Goal: Communication & Community: Answer question/provide support

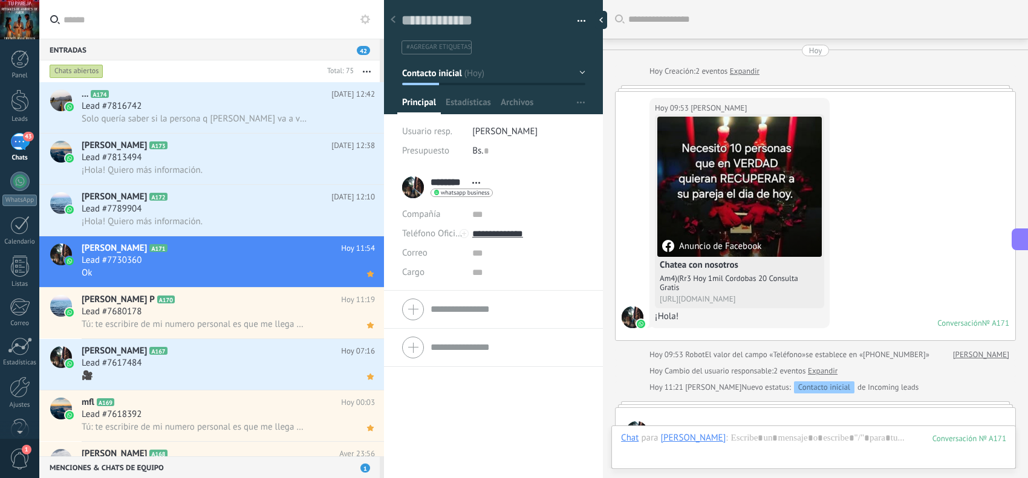
scroll to position [18, 0]
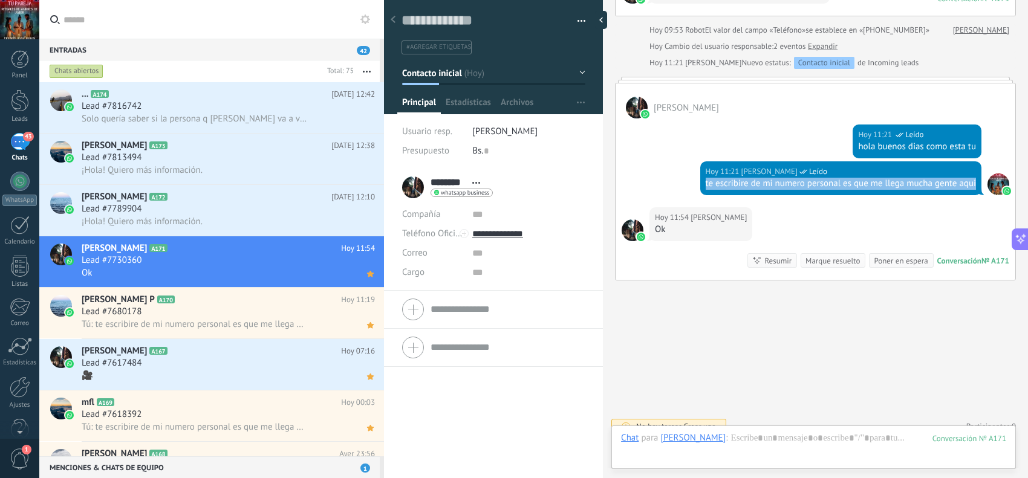
drag, startPoint x: 717, startPoint y: 192, endPoint x: 702, endPoint y: 186, distance: 16.3
click at [706, 188] on div "te escribire de mi numero personal es que me llega mucha gente aqui" at bounding box center [841, 184] width 271 height 12
copy div "te escribire de mi numero personal es que me llega mucha gente aqui"
click at [247, 212] on div "Lead #7789904" at bounding box center [228, 209] width 293 height 12
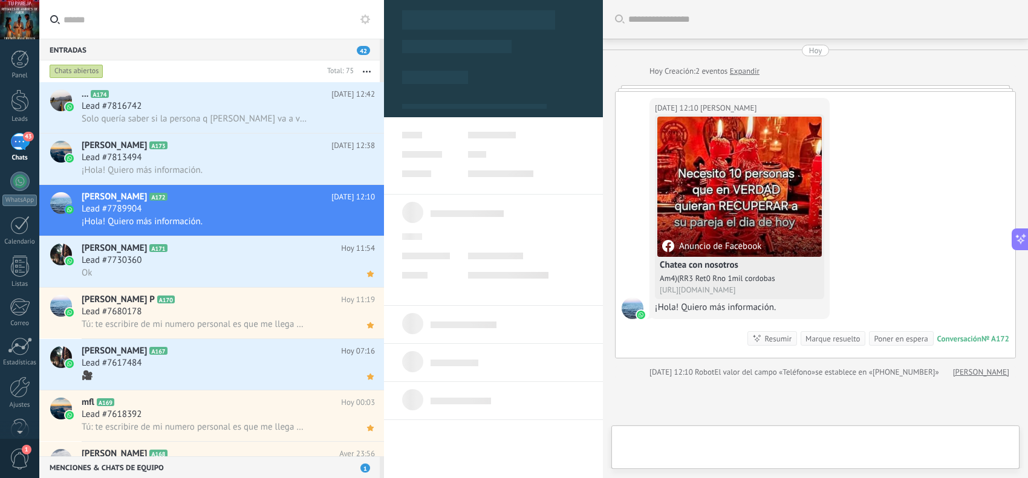
scroll to position [18, 0]
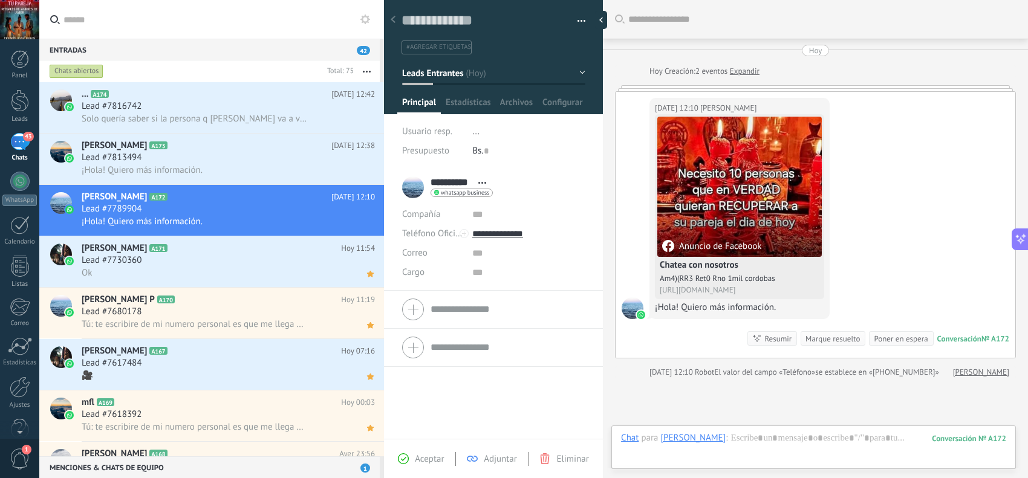
click at [430, 461] on span "Aceptar" at bounding box center [429, 459] width 29 height 11
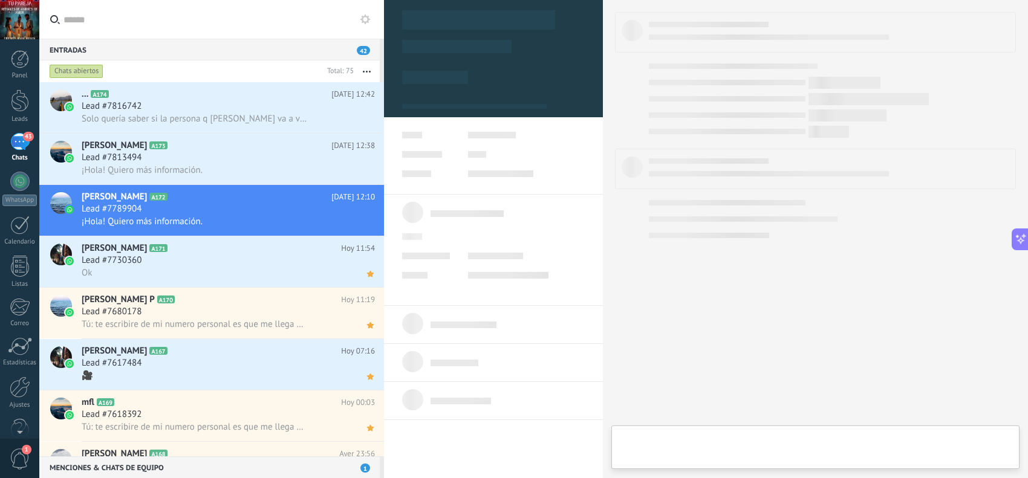
type textarea "**********"
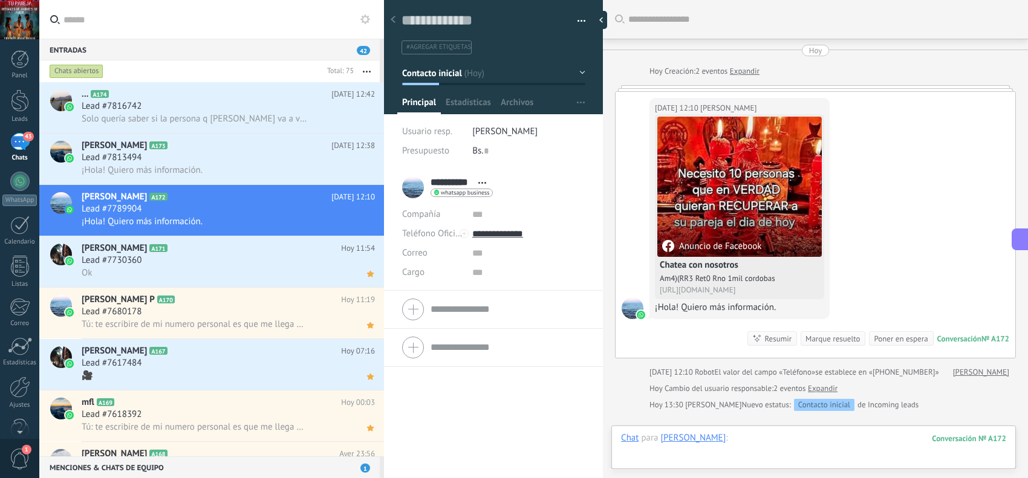
click at [715, 443] on div at bounding box center [813, 450] width 385 height 36
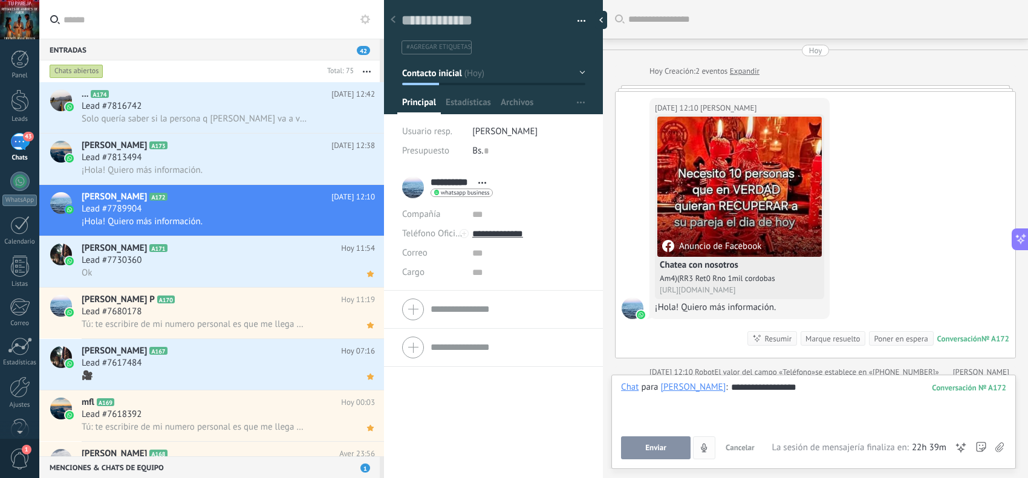
click at [676, 448] on button "Enviar" at bounding box center [656, 448] width 70 height 23
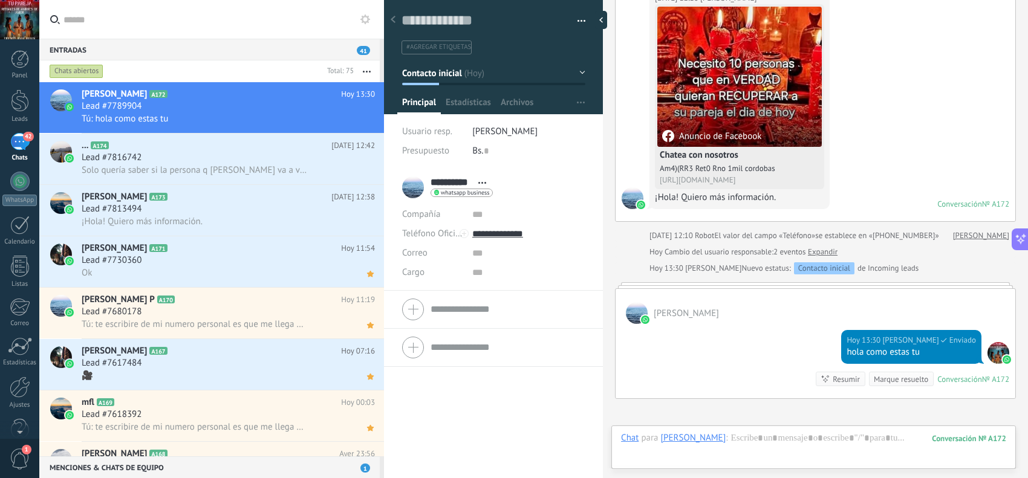
click at [772, 429] on div "Chat Correo Nota Tarea Chat para [PERSON_NAME] : 172 Enviar Cancelar Rastrear c…" at bounding box center [813, 448] width 405 height 44
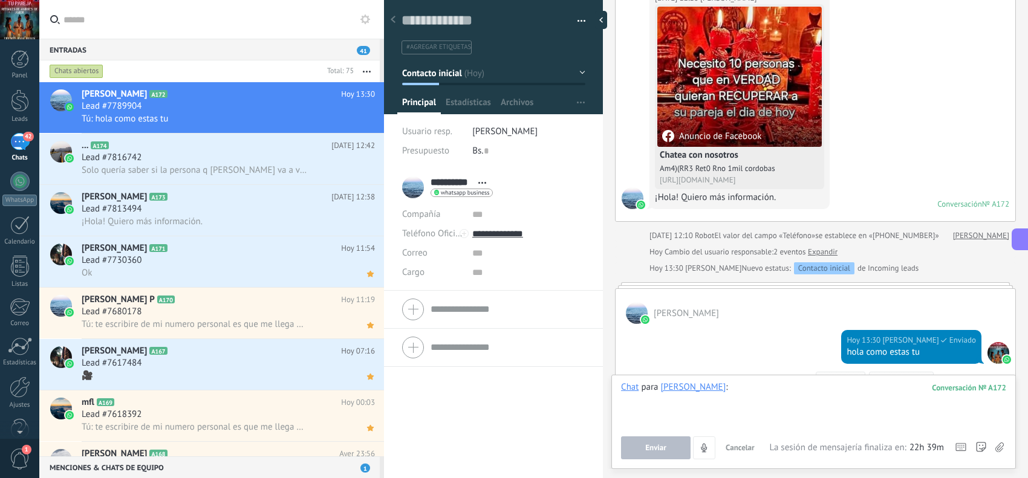
click at [771, 409] on div at bounding box center [813, 405] width 385 height 46
paste div
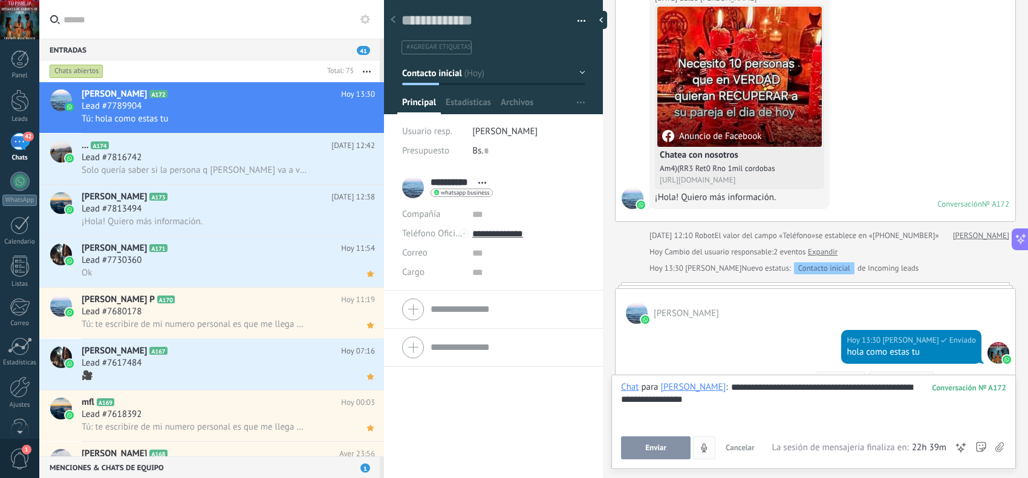
click at [671, 446] on button "Enviar" at bounding box center [656, 448] width 70 height 23
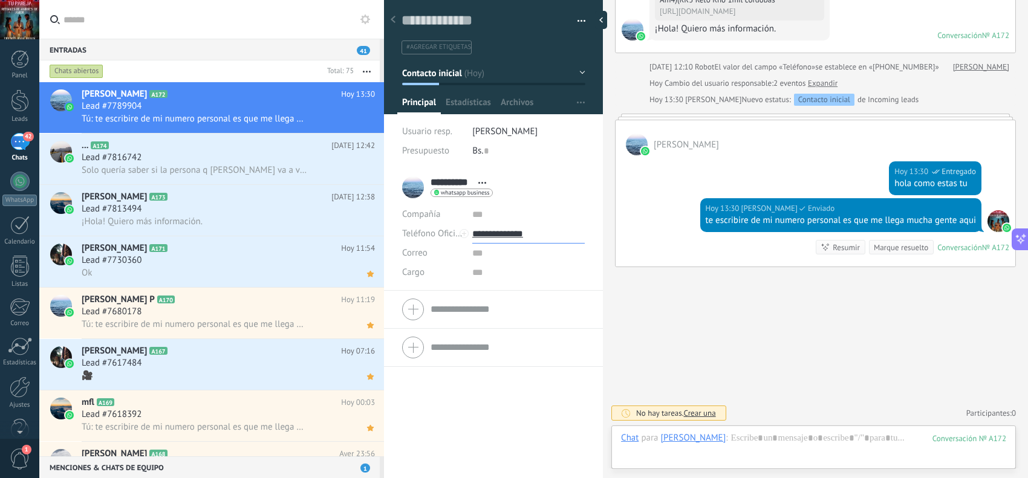
click at [494, 242] on input "**********" at bounding box center [528, 233] width 113 height 19
click at [502, 292] on div "Copiar" at bounding box center [528, 295] width 111 height 21
click at [364, 122] on icon at bounding box center [370, 120] width 13 height 15
click at [510, 230] on input "**********" at bounding box center [528, 233] width 113 height 19
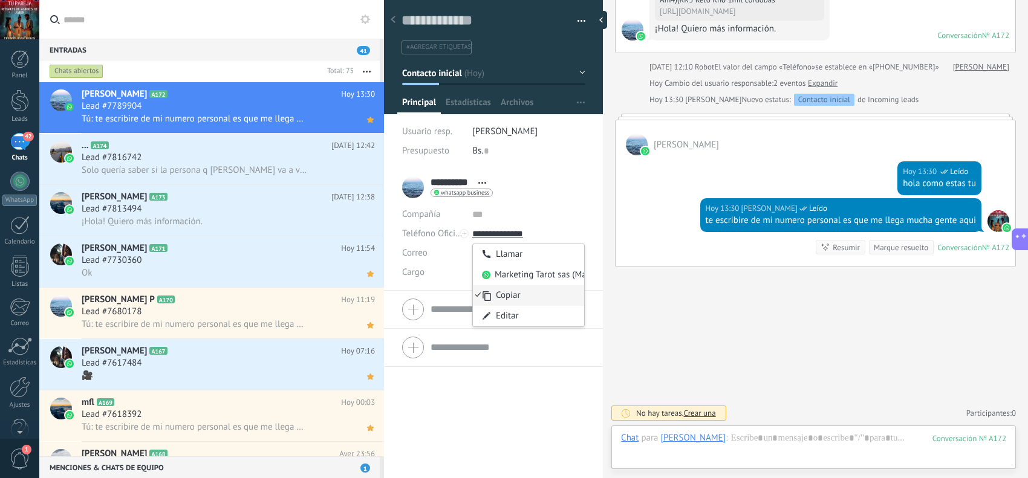
type input "**********"
click at [513, 290] on div "Copiar" at bounding box center [528, 295] width 111 height 21
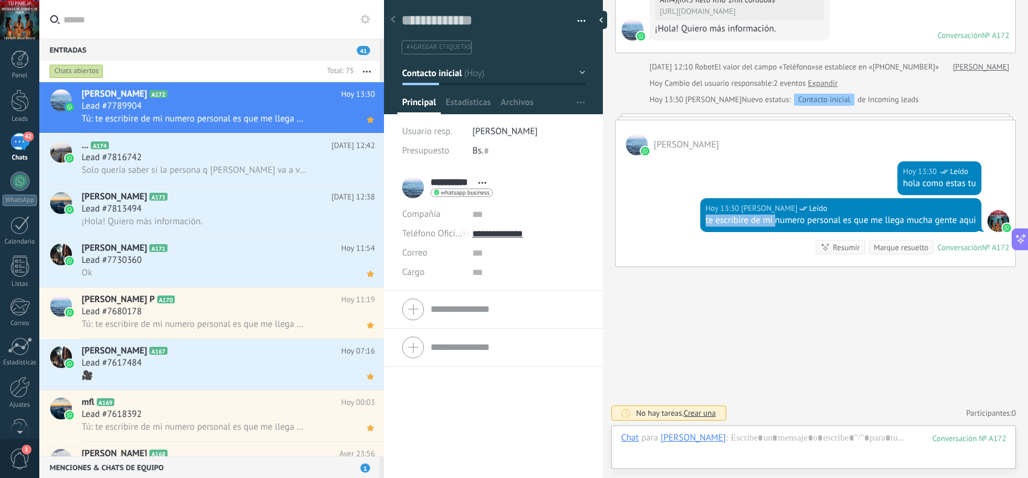
drag, startPoint x: 772, startPoint y: 212, endPoint x: 699, endPoint y: 212, distance: 73.8
click at [697, 210] on div "[DATE] 13:30 [PERSON_NAME] Leído te escribire de mi numero personal es que me l…" at bounding box center [816, 232] width 400 height 68
drag, startPoint x: 724, startPoint y: 223, endPoint x: 702, endPoint y: 209, distance: 25.5
click at [702, 209] on div "[DATE] 13:30 [PERSON_NAME] Leído te escribire de mi numero personal es que me l…" at bounding box center [841, 215] width 282 height 34
copy div "te escribire de mi numero personal es que me llega mucha gente aqui"
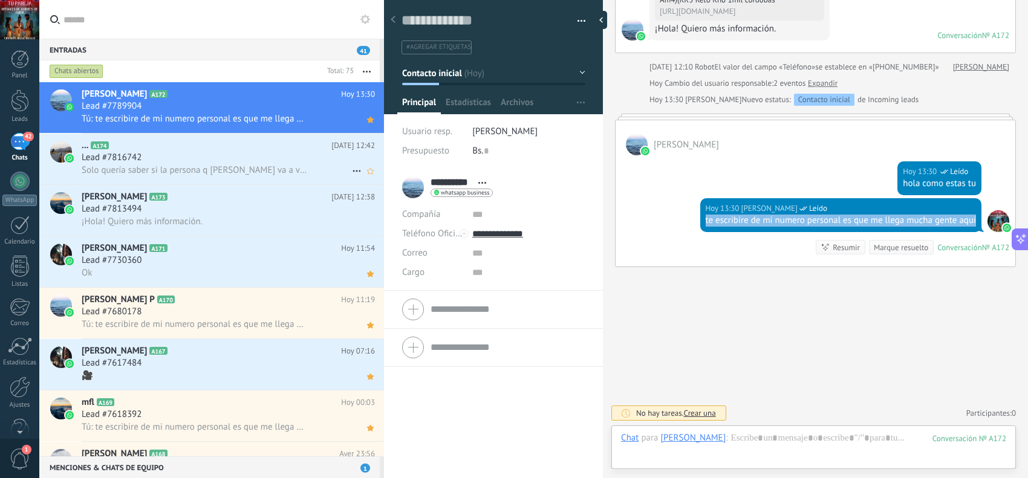
click at [230, 149] on h2 "... A174" at bounding box center [207, 146] width 250 height 12
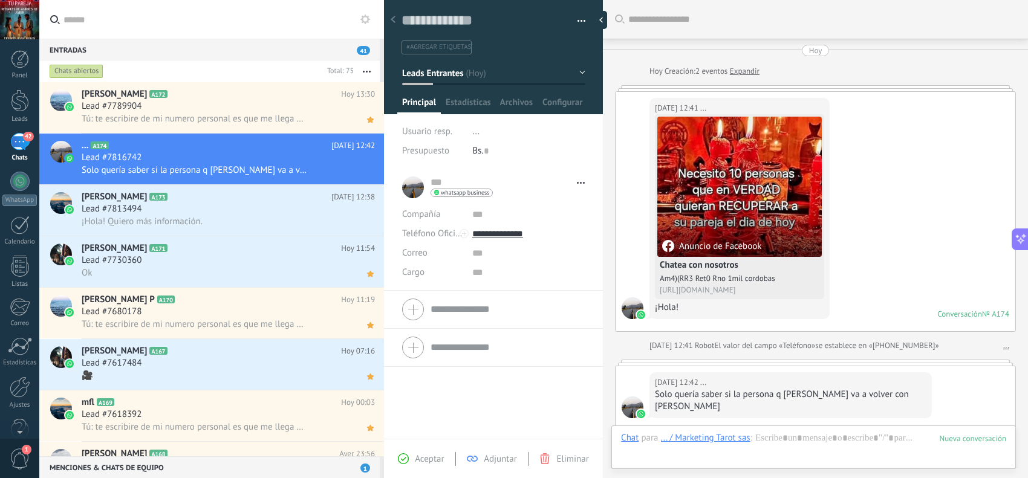
scroll to position [180, 0]
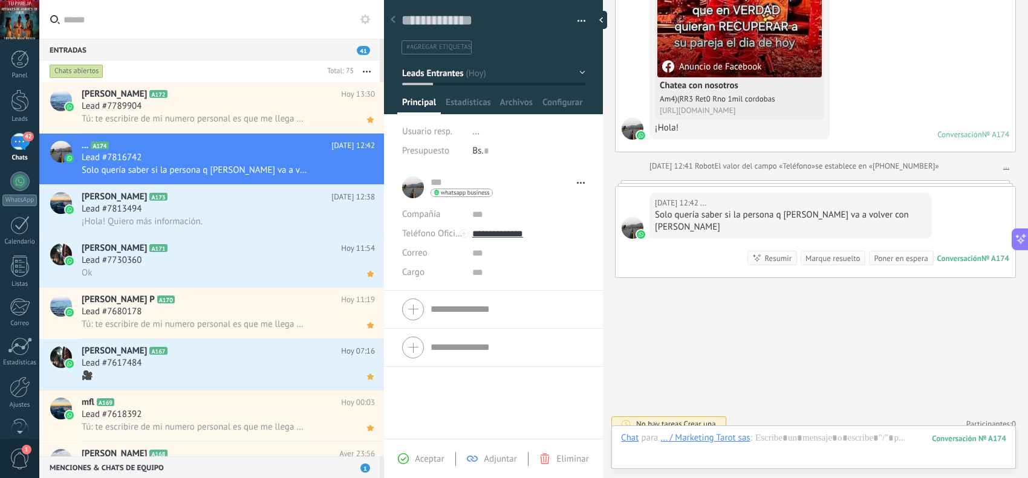
click at [428, 452] on div "Aceptar Adjuntar Eliminar" at bounding box center [493, 459] width 213 height 14
click at [428, 454] on span "Aceptar" at bounding box center [429, 459] width 29 height 11
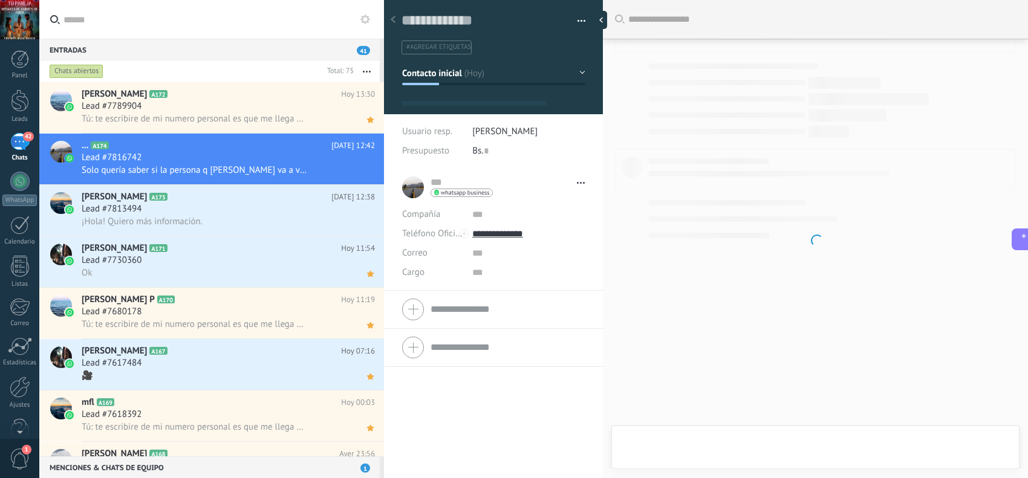
type textarea "**********"
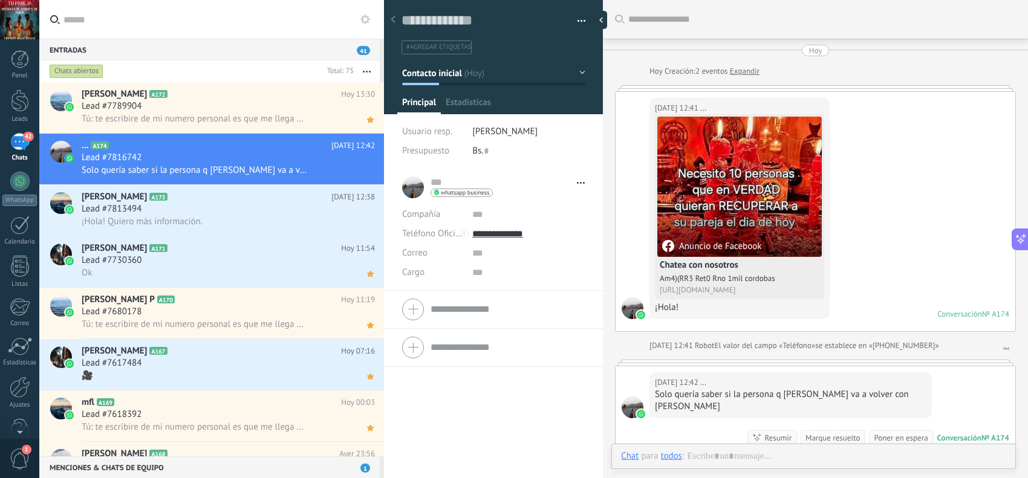
scroll to position [18, 0]
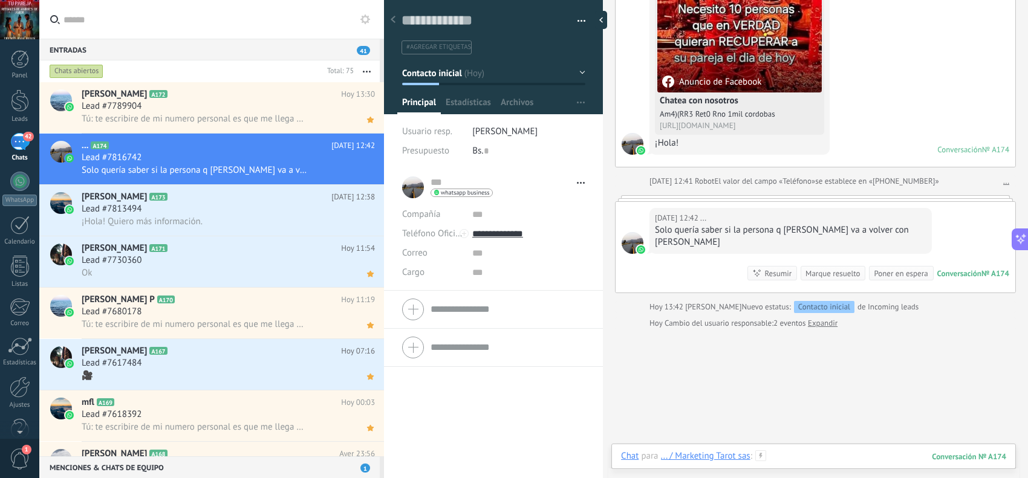
click at [772, 451] on div at bounding box center [813, 469] width 385 height 36
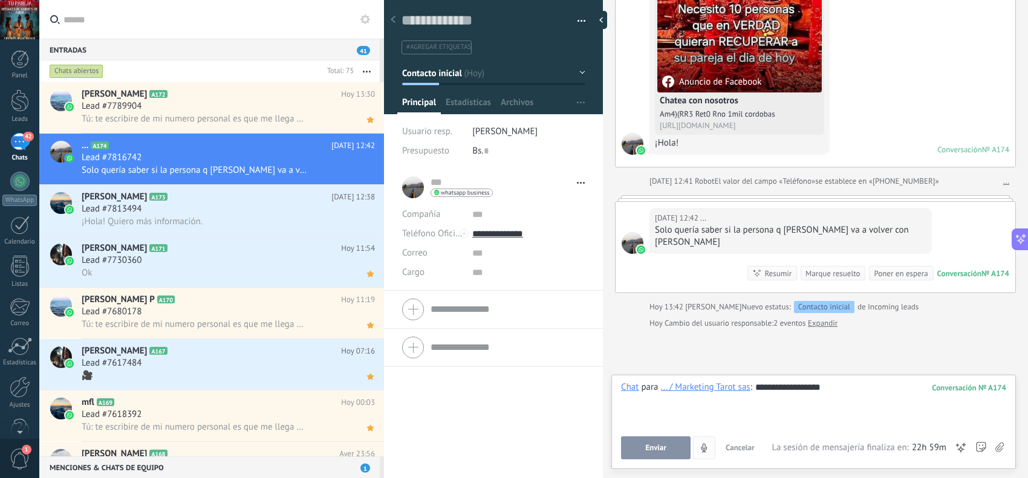
click at [673, 443] on button "Enviar" at bounding box center [656, 448] width 70 height 23
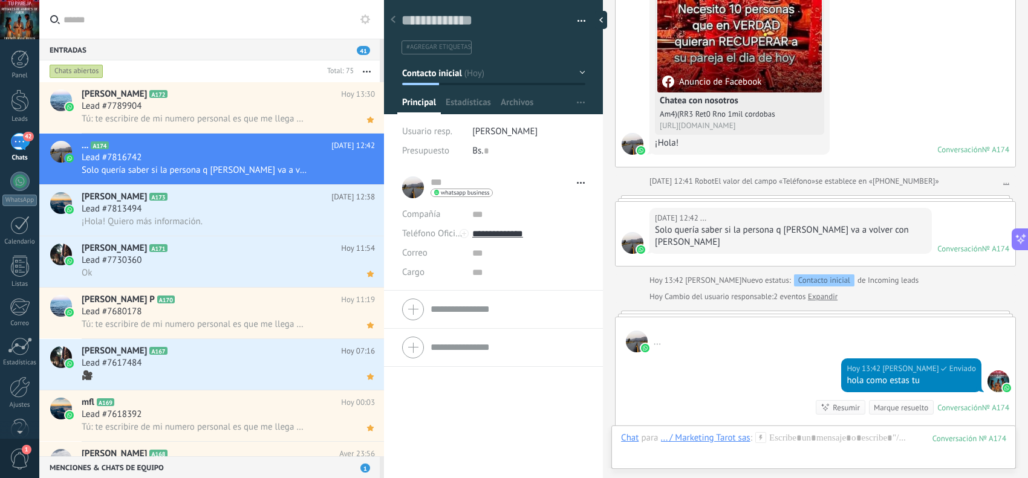
scroll to position [315, 0]
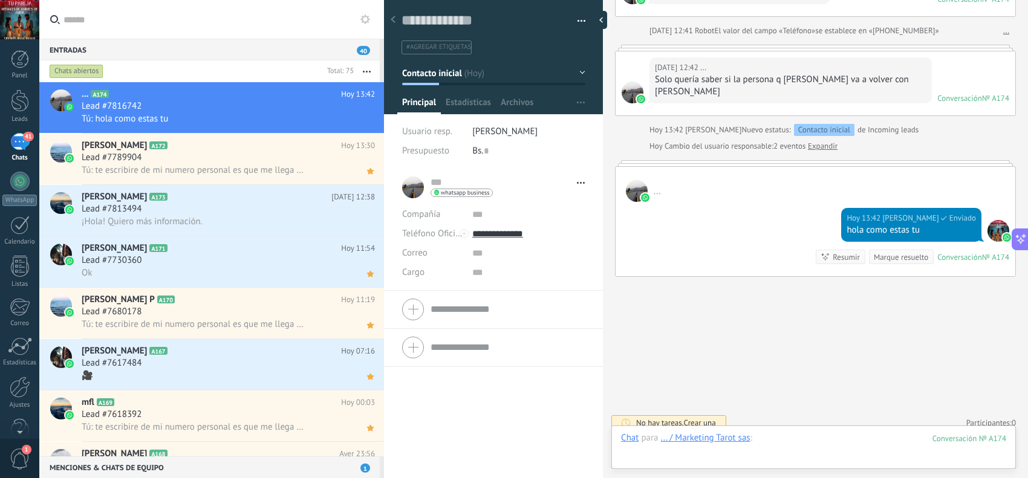
click at [809, 435] on div at bounding box center [813, 450] width 385 height 36
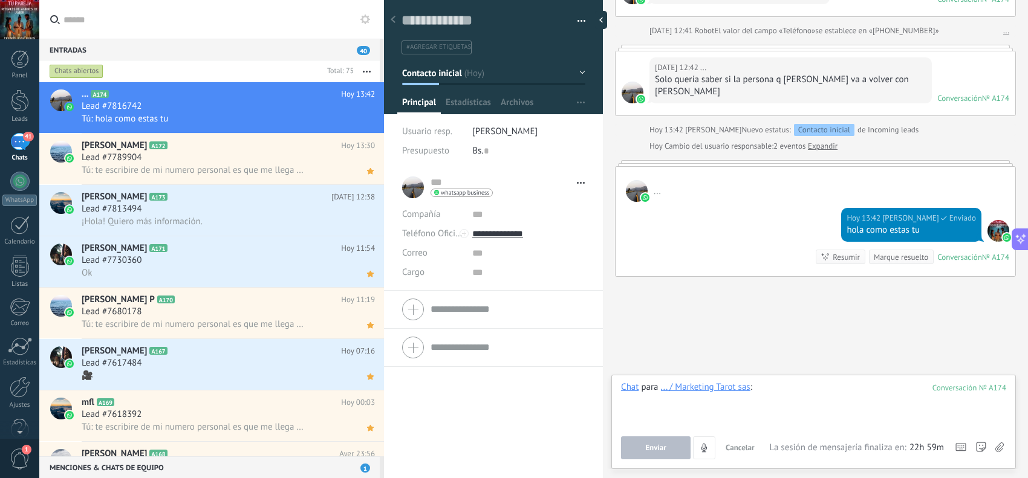
paste div
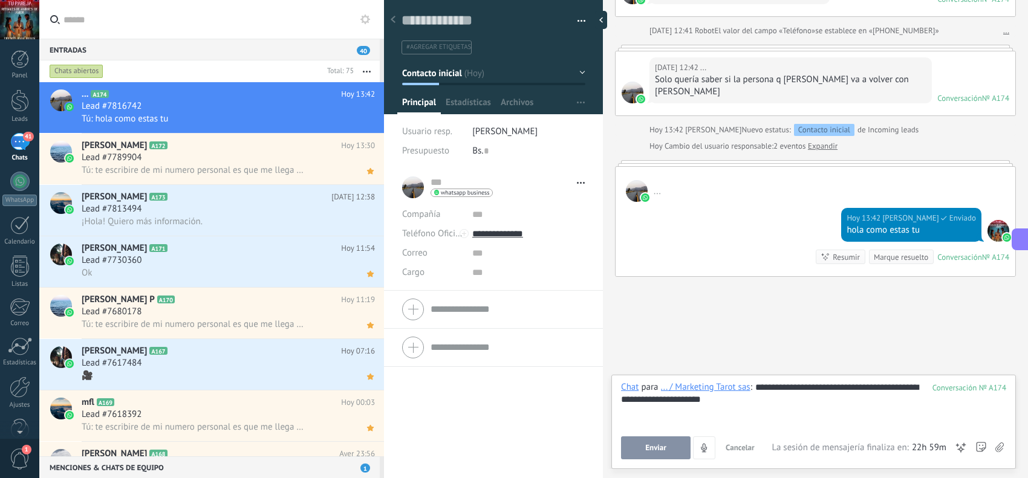
click at [681, 449] on button "Enviar" at bounding box center [656, 448] width 70 height 23
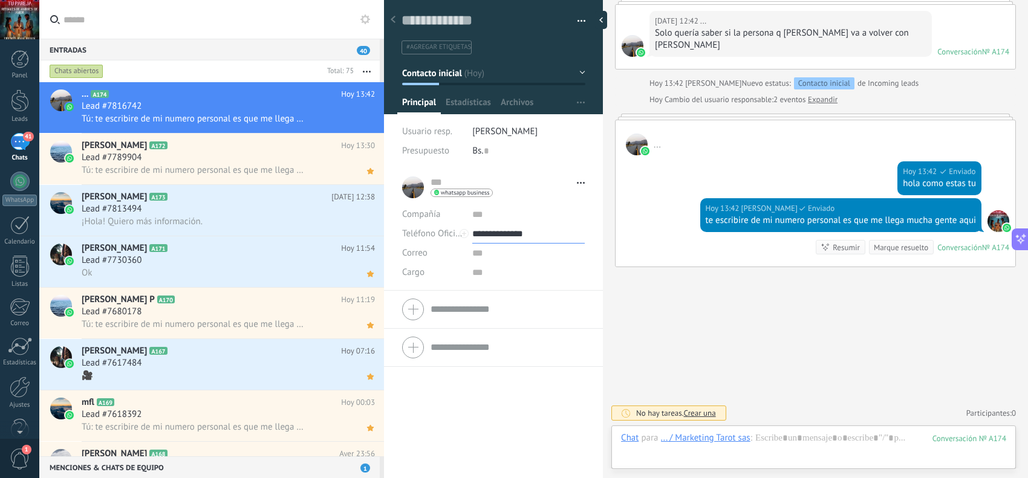
click at [531, 233] on input "**********" at bounding box center [528, 233] width 113 height 19
type input "**********"
drag, startPoint x: 522, startPoint y: 294, endPoint x: 514, endPoint y: 345, distance: 51.4
click at [523, 294] on div "Copiar" at bounding box center [528, 295] width 111 height 21
click at [370, 126] on icon at bounding box center [370, 120] width 13 height 15
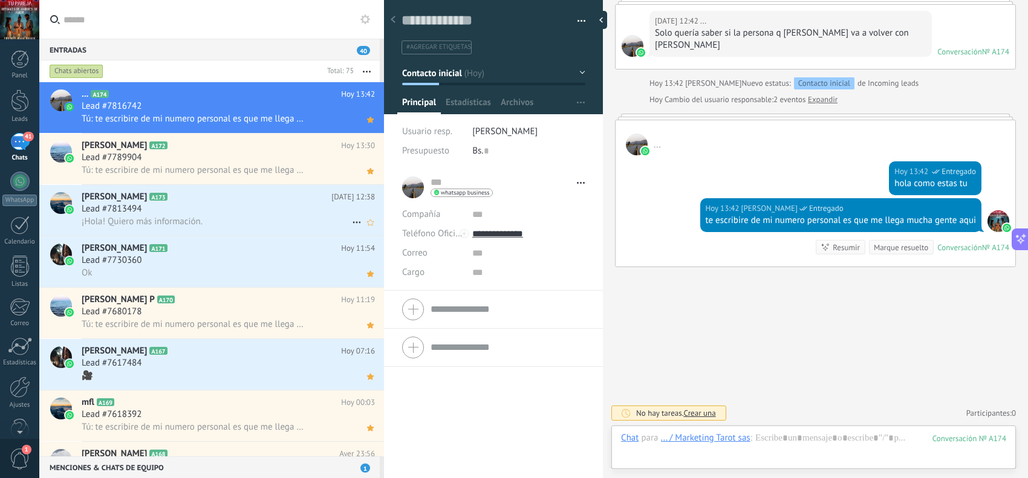
click at [284, 210] on div "Lead #7813494" at bounding box center [228, 209] width 293 height 12
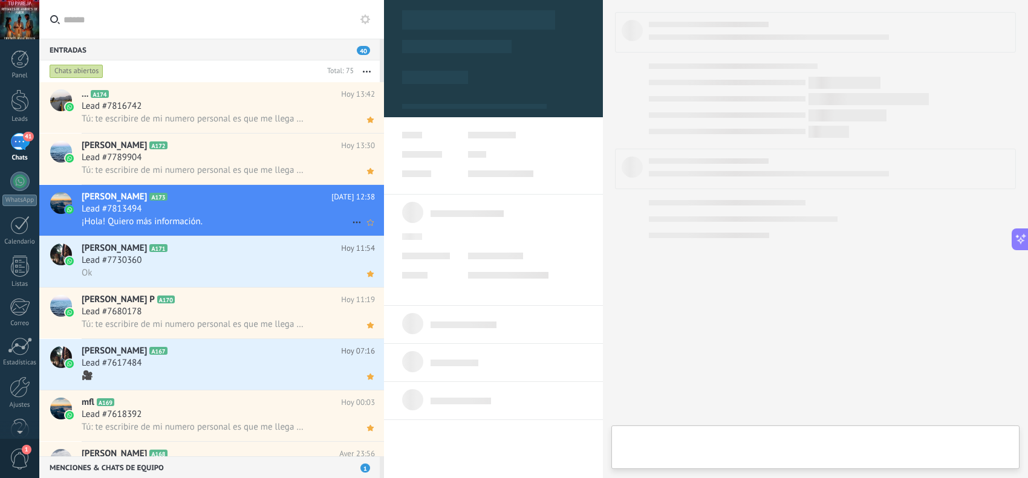
scroll to position [18, 0]
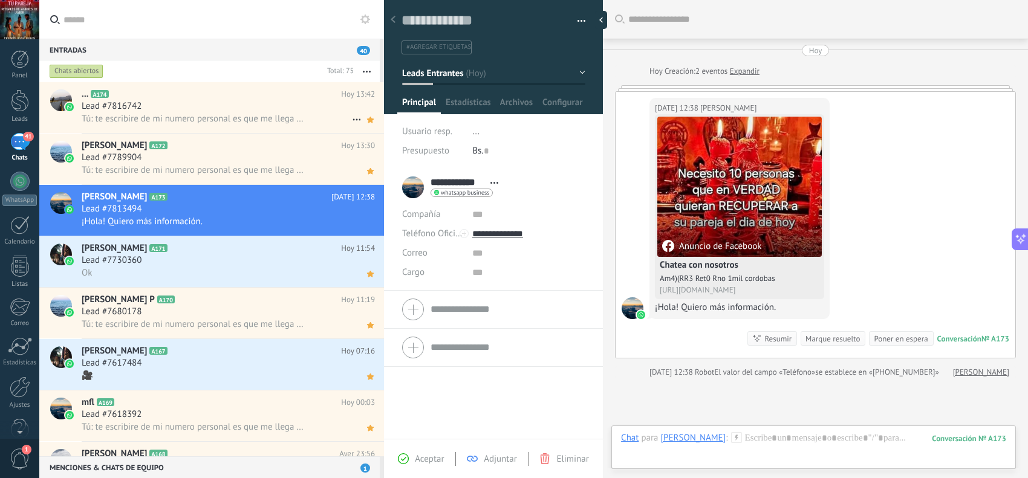
click at [283, 131] on div "... A174 [DATE] 13:42 Lead #7816742 Tú: te escribire de mi numero personal es q…" at bounding box center [233, 107] width 302 height 51
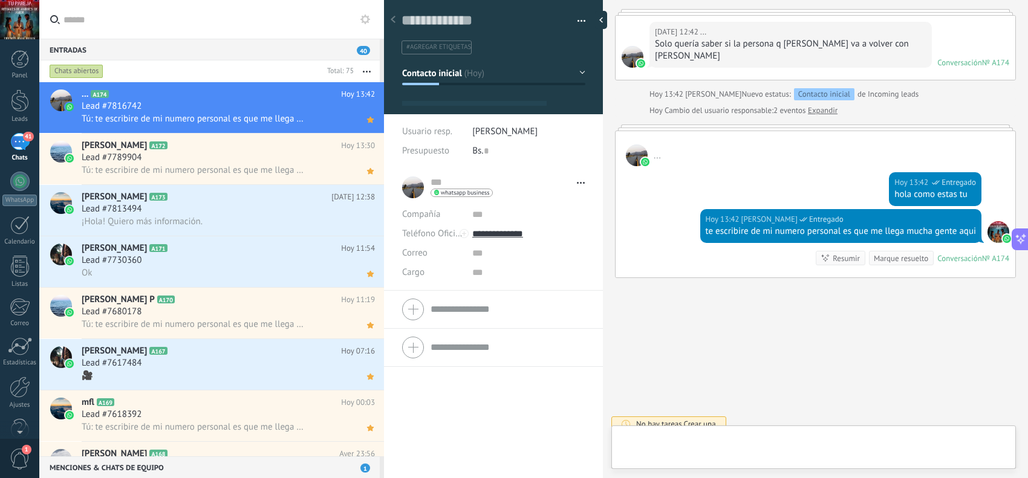
scroll to position [18, 0]
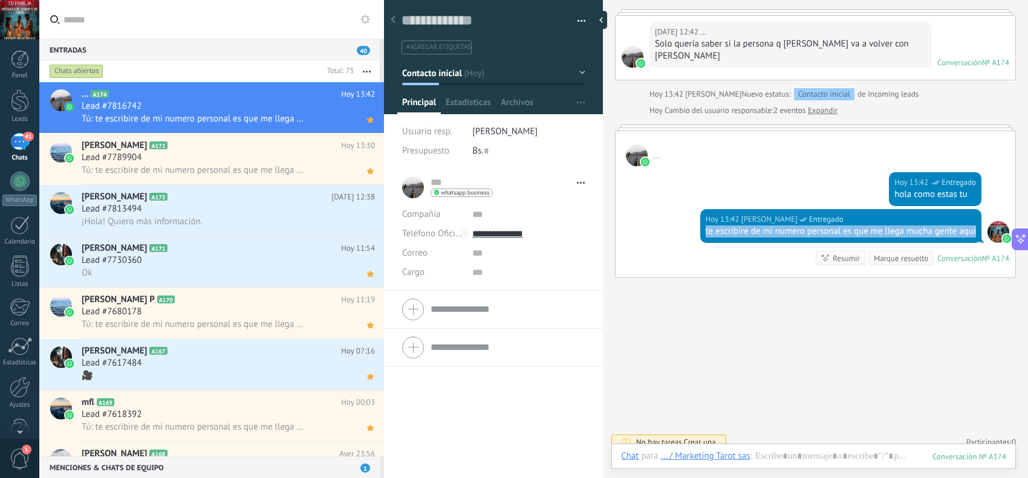
drag, startPoint x: 720, startPoint y: 230, endPoint x: 693, endPoint y: 218, distance: 29.8
click at [693, 218] on div "[DATE] 13:42 [PERSON_NAME] Entregado te escribire de mi numero personal es que …" at bounding box center [816, 243] width 400 height 68
copy div "te escribire de mi numero personal es que me llega mucha gente aqui"
click at [240, 191] on h2 "[PERSON_NAME] A173" at bounding box center [207, 197] width 250 height 12
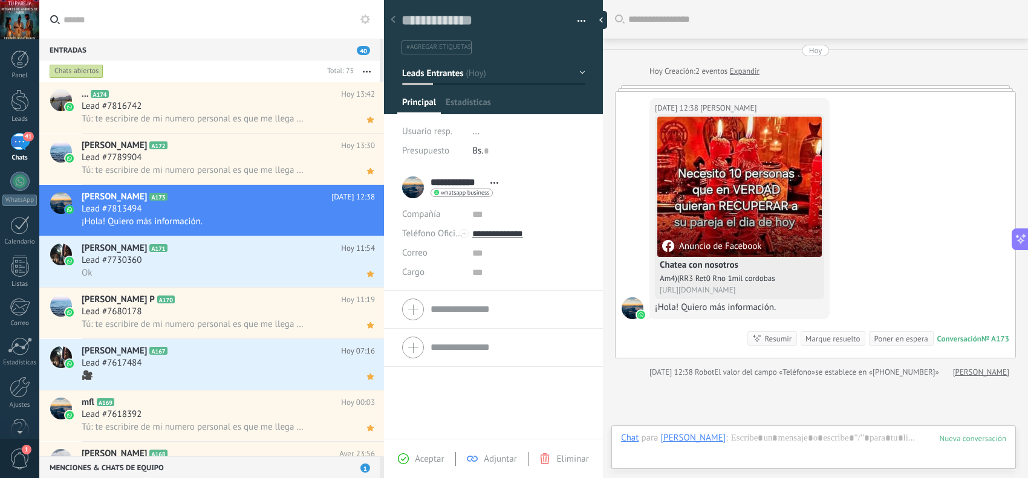
scroll to position [18, 0]
click at [434, 463] on span "Aceptar" at bounding box center [429, 459] width 29 height 11
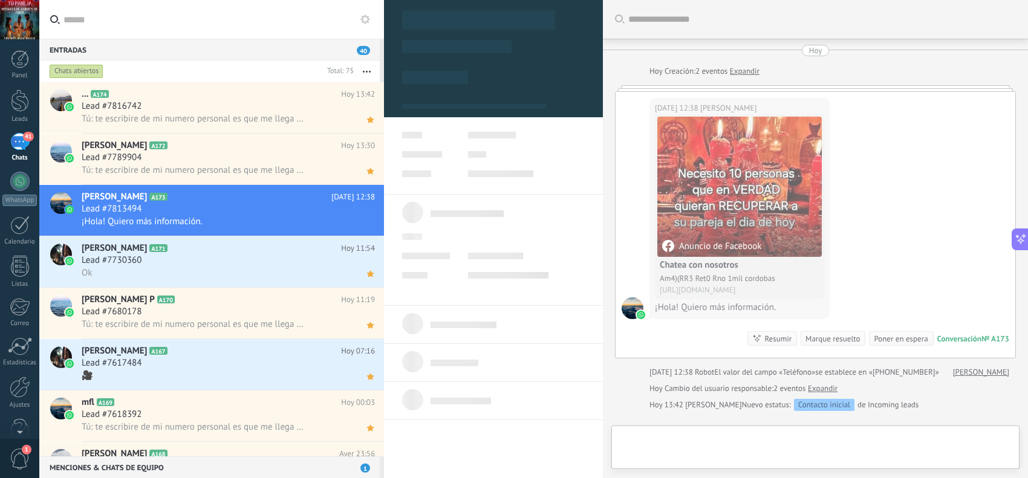
type textarea "**********"
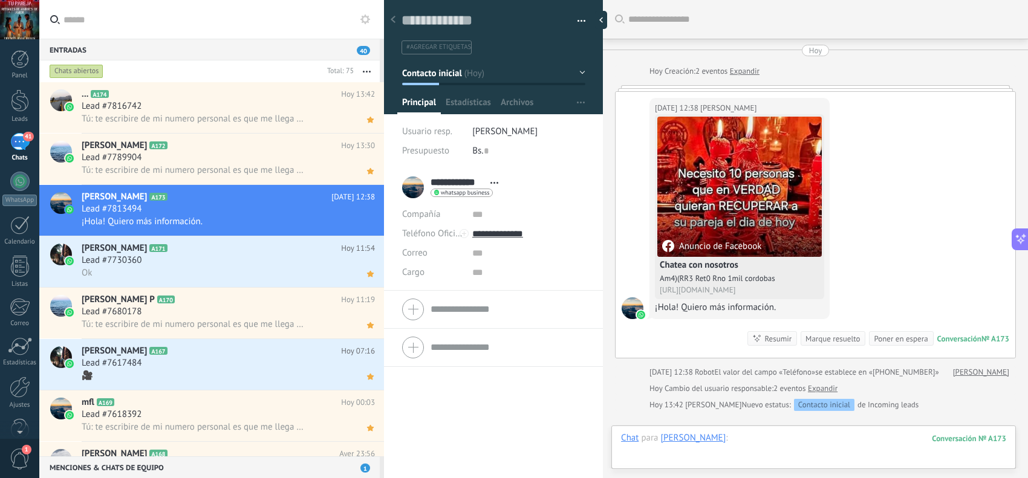
click at [767, 451] on div at bounding box center [813, 450] width 385 height 36
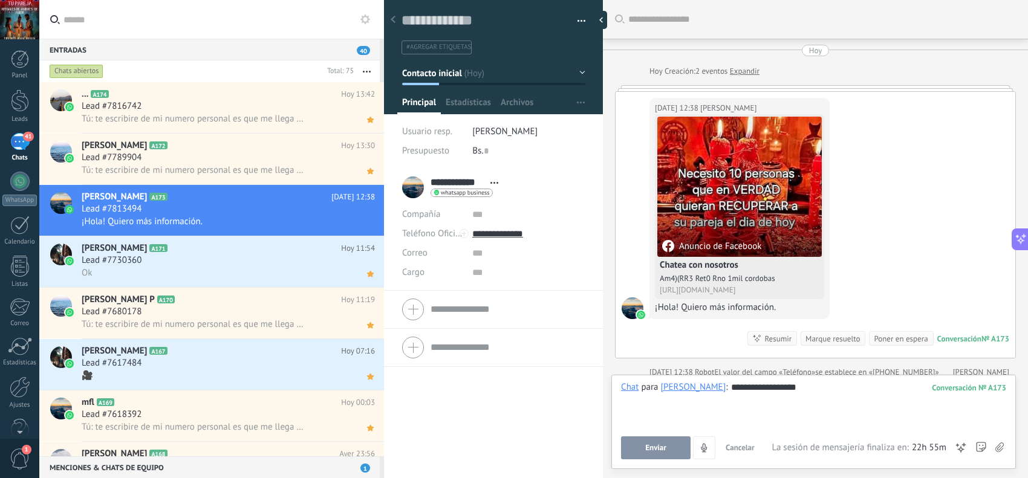
click at [675, 448] on button "Enviar" at bounding box center [656, 448] width 70 height 23
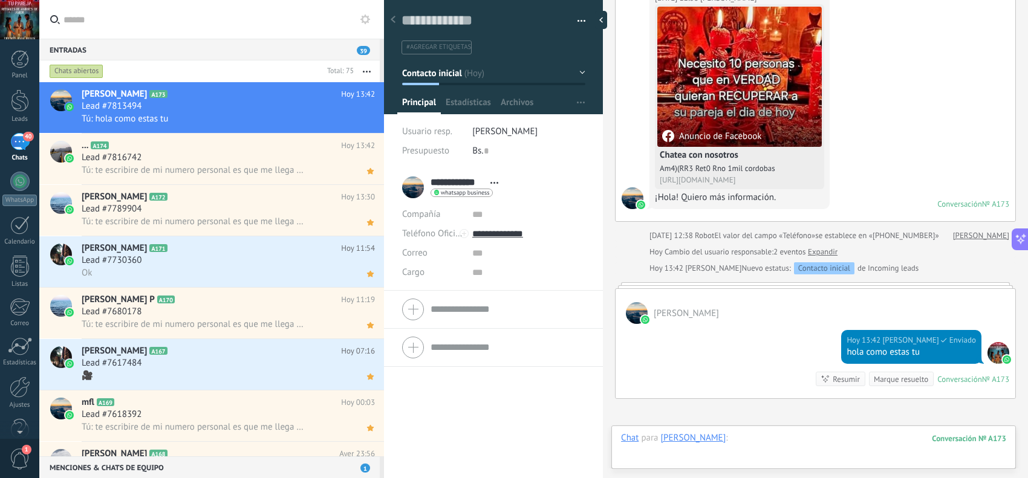
click at [782, 437] on div at bounding box center [813, 450] width 385 height 36
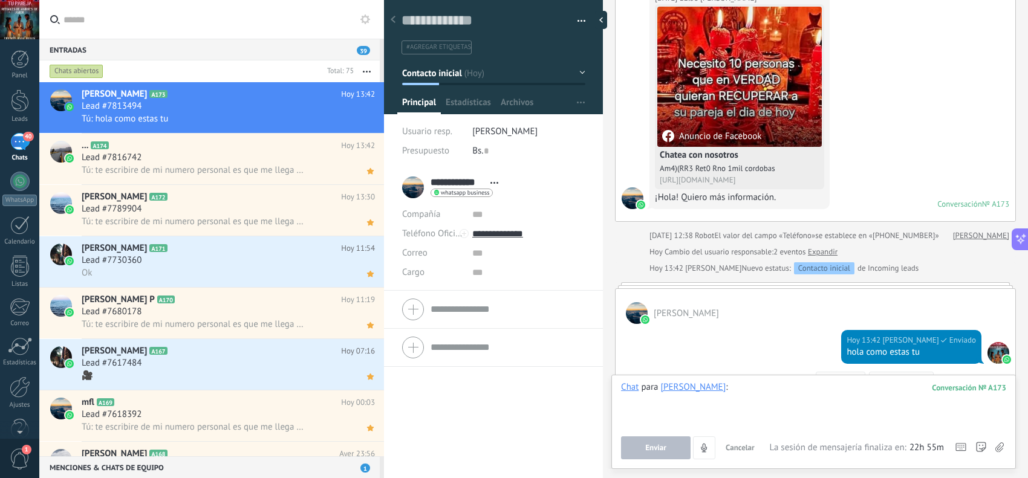
paste div
click at [681, 446] on button "Enviar" at bounding box center [656, 448] width 70 height 23
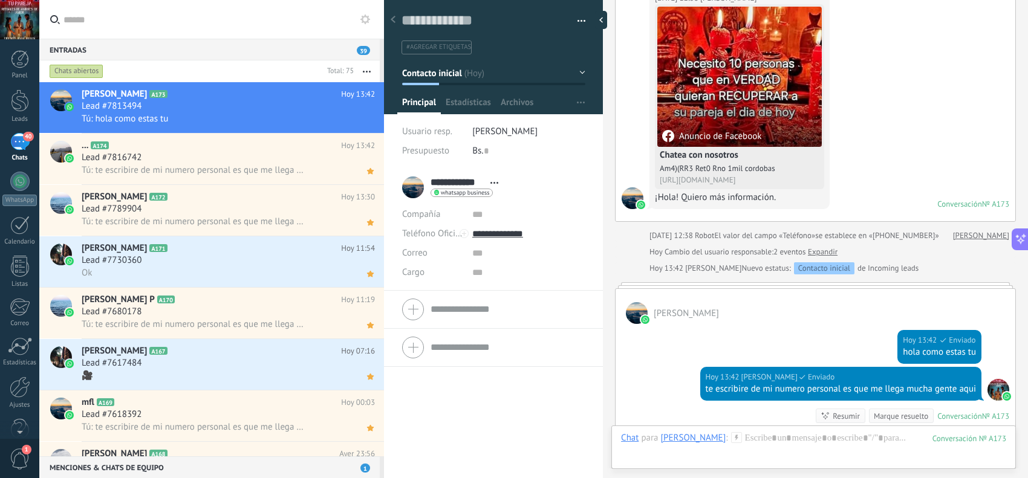
scroll to position [292, 0]
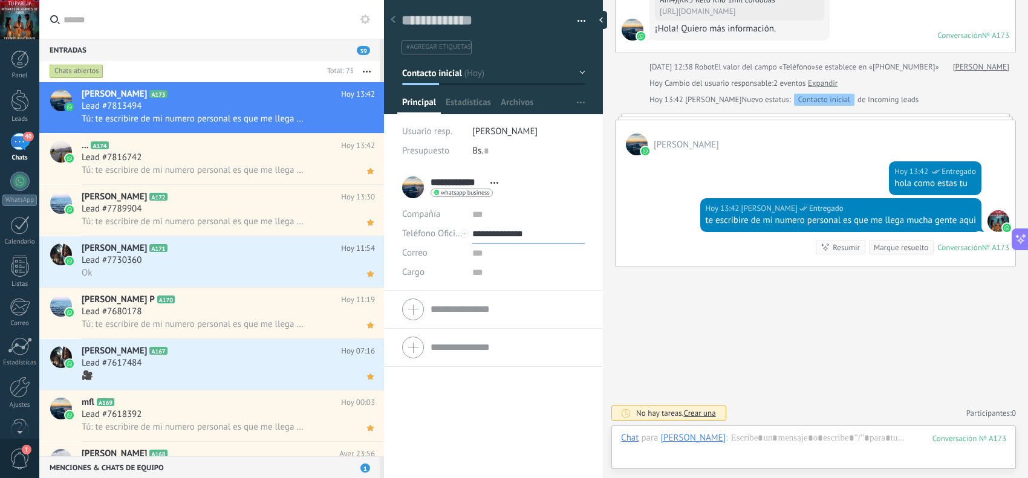
click at [507, 236] on input "**********" at bounding box center [528, 233] width 113 height 19
type input "**********"
click at [507, 295] on div "Copiar" at bounding box center [528, 295] width 111 height 21
click at [369, 120] on use at bounding box center [370, 120] width 7 height 6
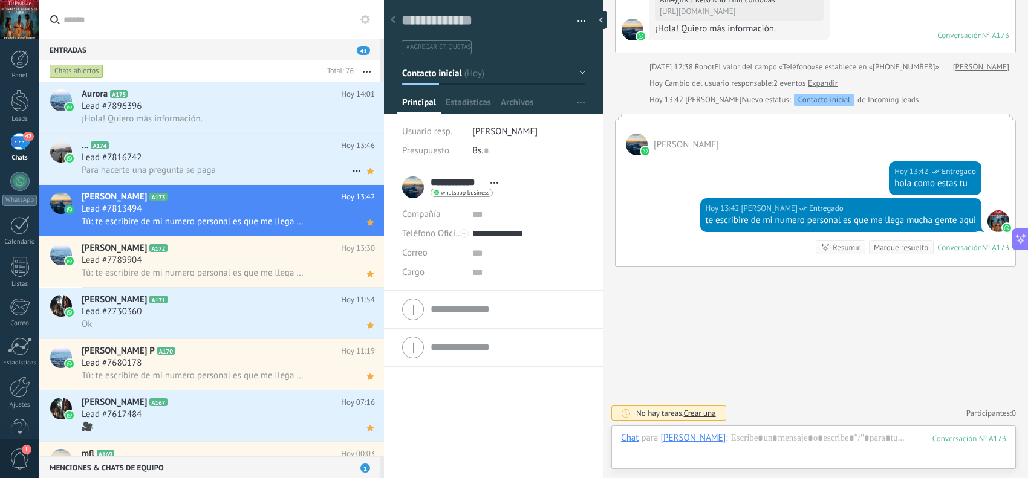
click at [255, 160] on div "Lead #7816742" at bounding box center [228, 158] width 293 height 12
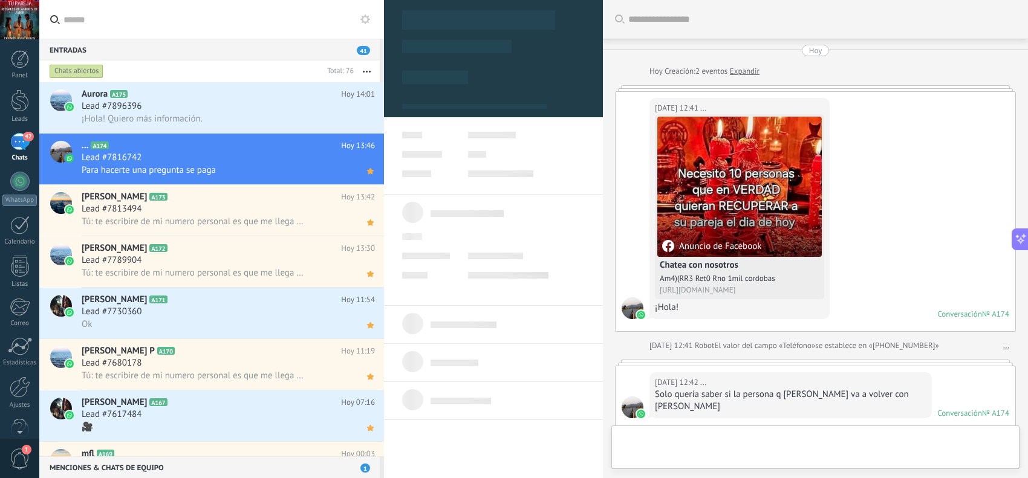
scroll to position [451, 0]
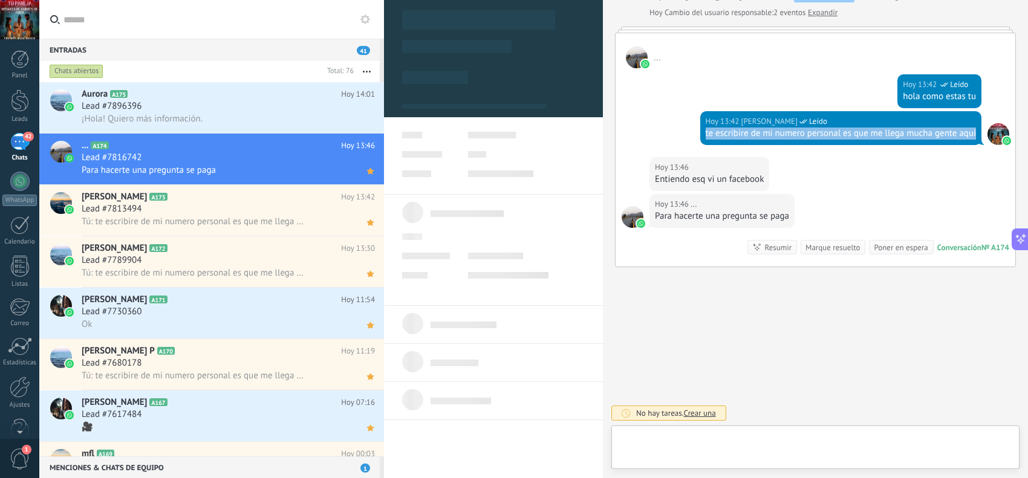
drag, startPoint x: 733, startPoint y: 135, endPoint x: 700, endPoint y: 124, distance: 35.0
click at [700, 124] on div "[DATE] 13:42 [PERSON_NAME] Leído te escribire de mi numero personal es que me l…" at bounding box center [841, 128] width 282 height 34
copy div "te escribire de mi numero personal es que me llega mucha gente aqui"
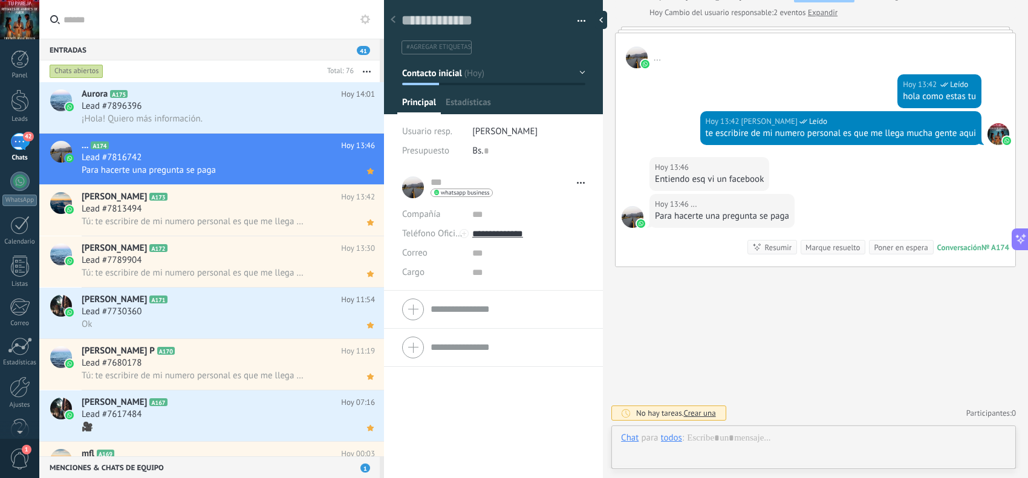
scroll to position [18, 0]
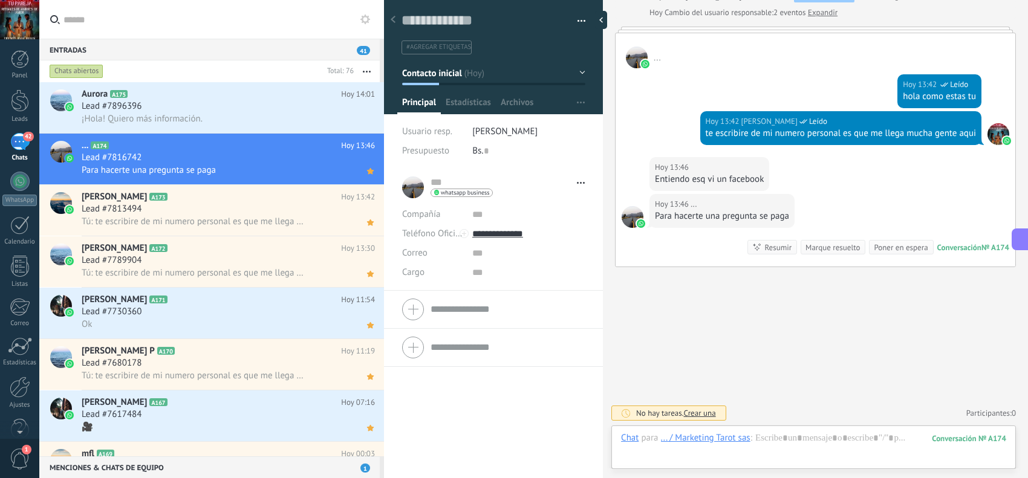
click at [711, 271] on div "Buscar Carga más [DATE] [DATE] Creación: 2 eventos Expandir [DATE] 12:41 ... An…" at bounding box center [815, 14] width 425 height 927
click at [180, 127] on div "Aurora A175 [DATE] 14:01 Lead #7896396 ¡Hola! Quiero más información." at bounding box center [233, 107] width 302 height 51
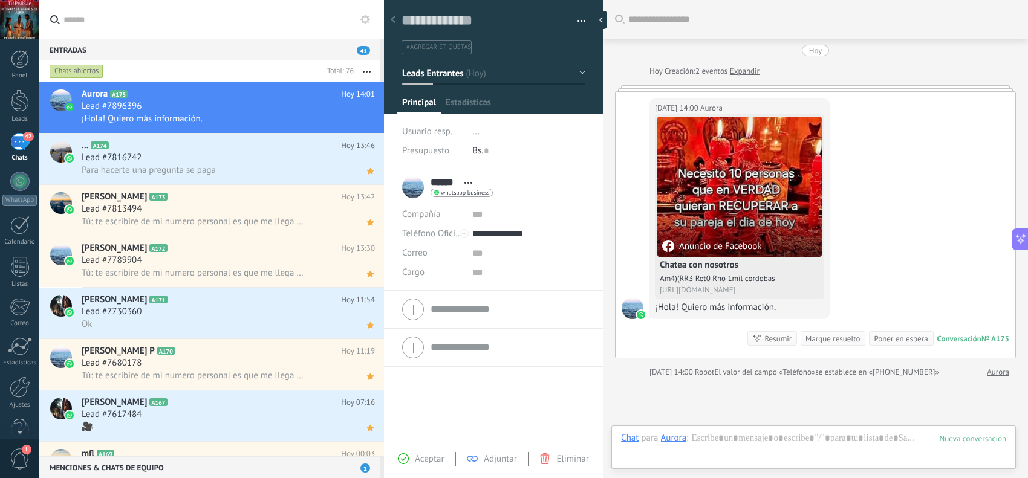
scroll to position [18, 0]
click at [426, 451] on div "Aceptar Adjuntar Eliminar" at bounding box center [493, 458] width 219 height 39
click at [426, 458] on span "Aceptar" at bounding box center [429, 459] width 29 height 11
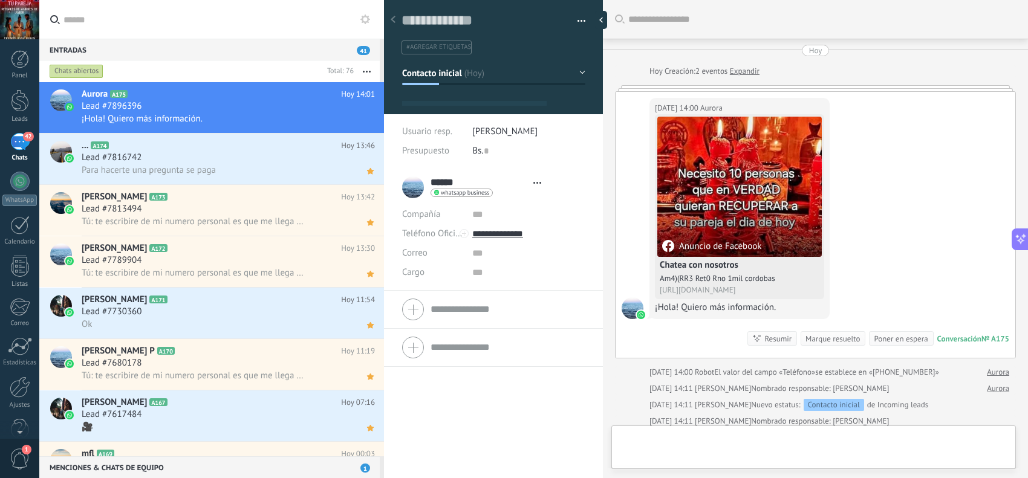
type textarea "**********"
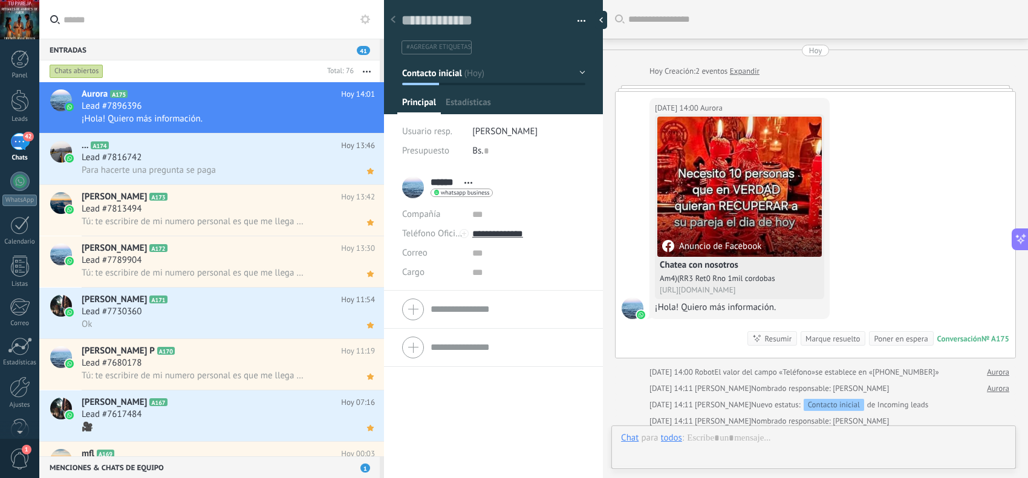
scroll to position [18, 0]
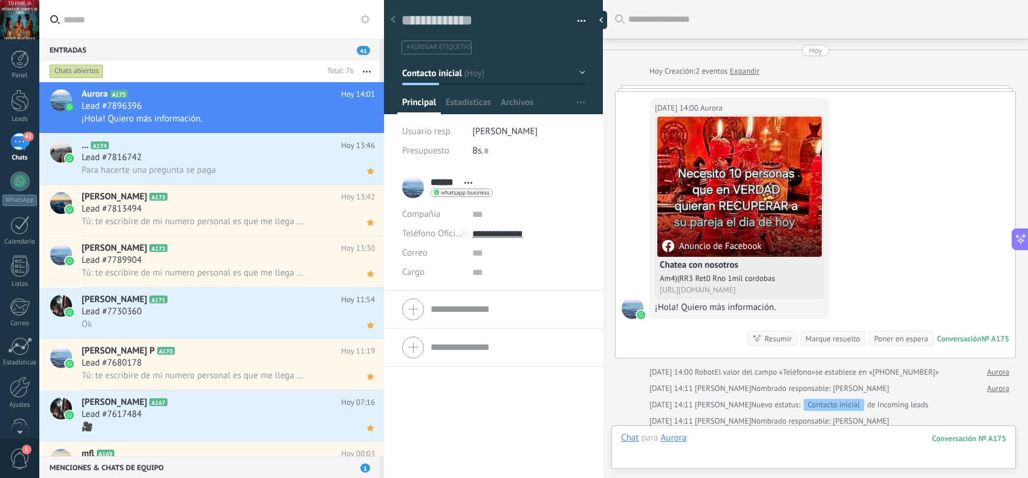
click at [775, 440] on div at bounding box center [813, 450] width 385 height 36
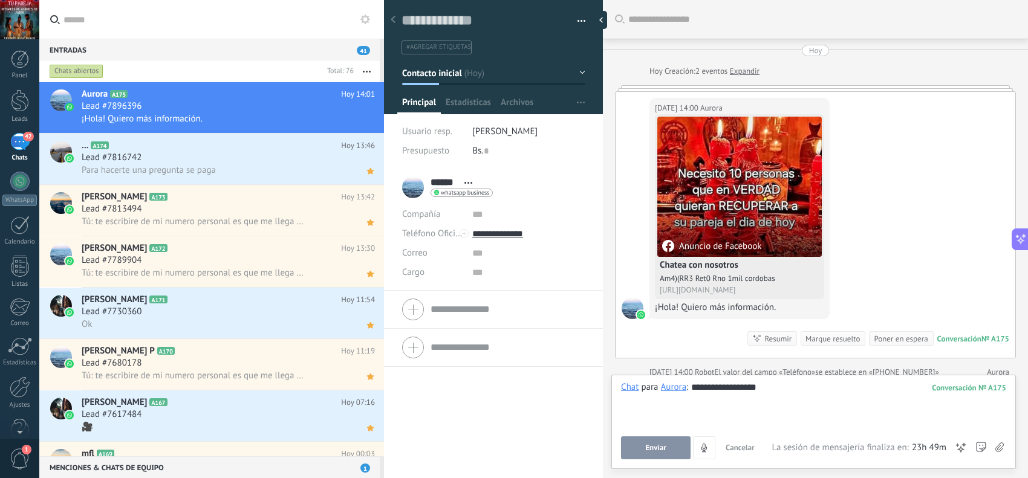
click at [664, 451] on span "Enviar" at bounding box center [655, 448] width 21 height 8
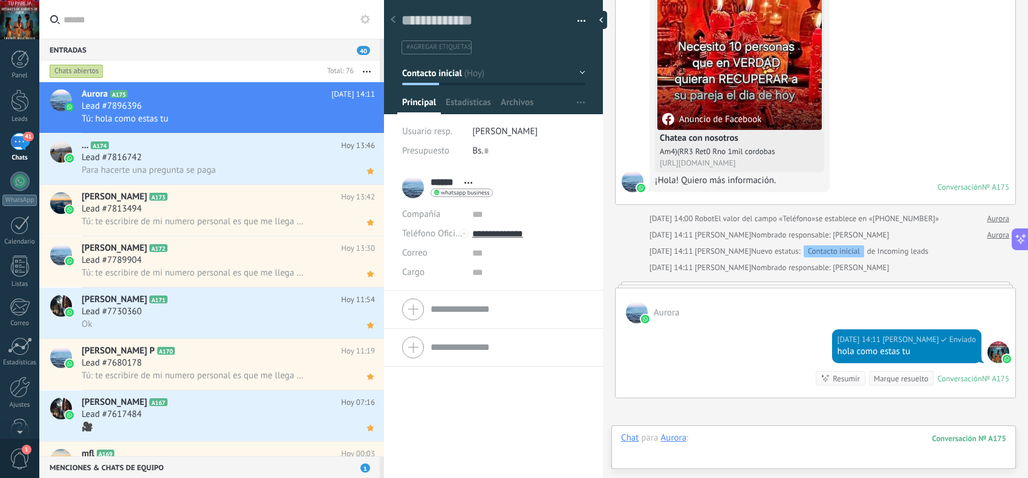
click at [759, 439] on div at bounding box center [813, 450] width 385 height 36
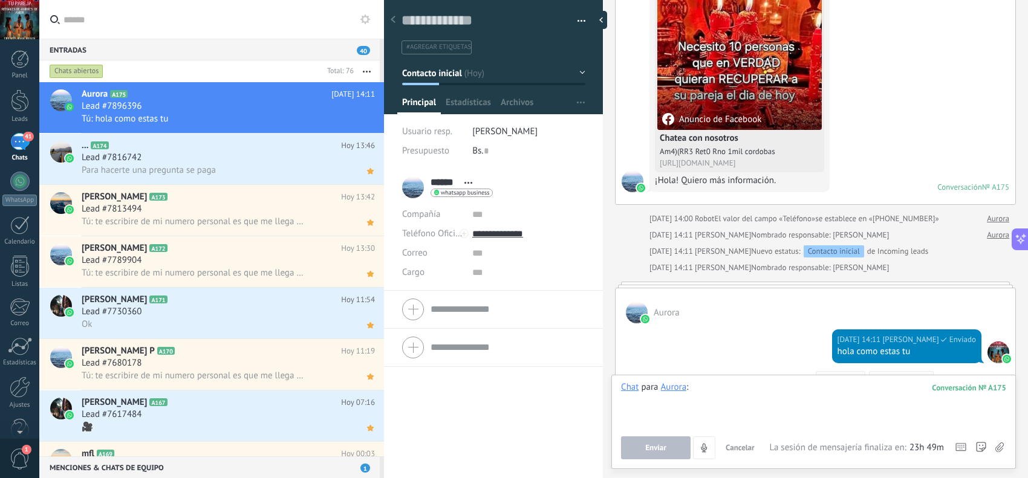
paste div
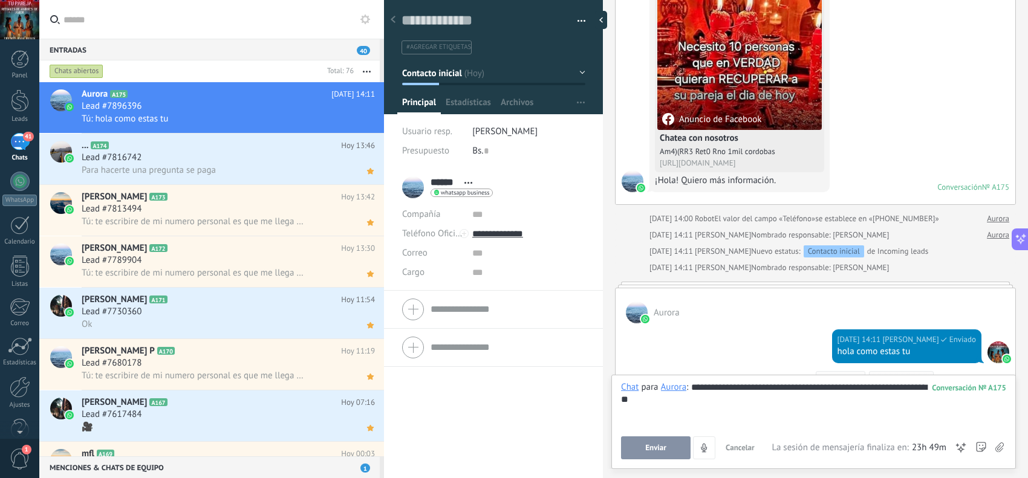
click at [673, 448] on button "Enviar" at bounding box center [656, 448] width 70 height 23
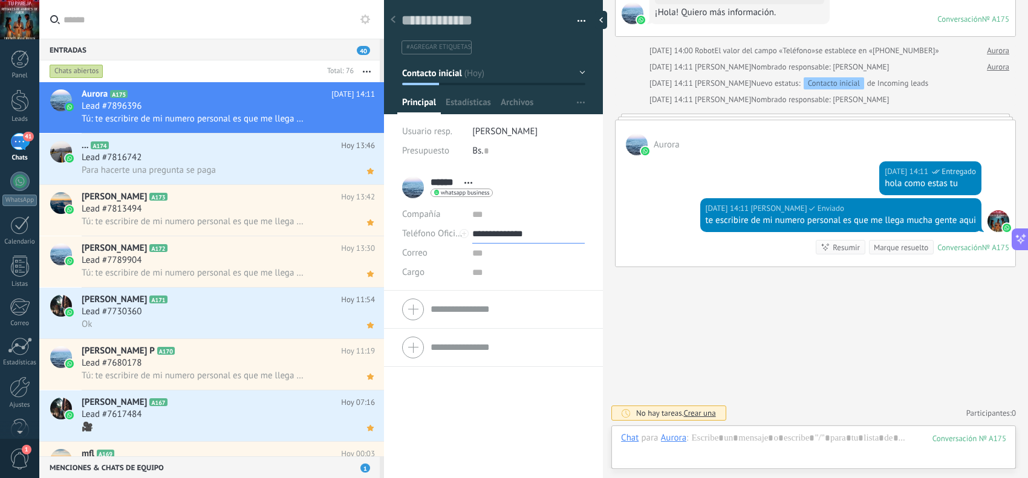
click at [524, 237] on input "**********" at bounding box center [528, 233] width 113 height 19
type input "**********"
click at [514, 303] on div "Copiar" at bounding box center [528, 295] width 111 height 21
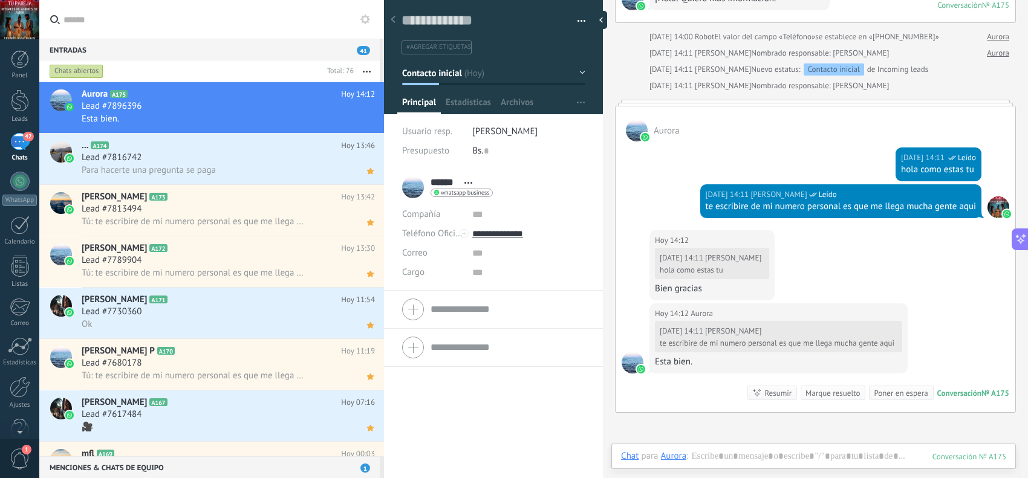
scroll to position [469, 0]
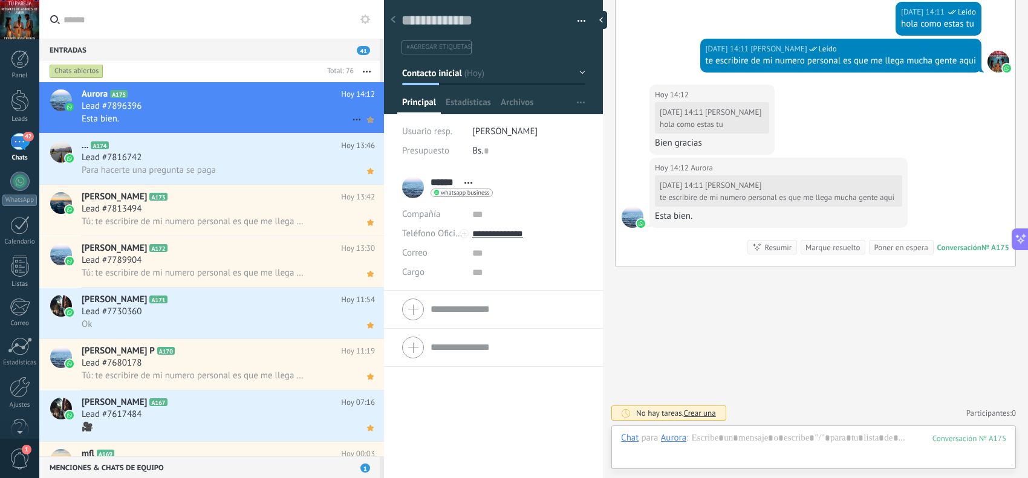
click at [371, 119] on icon at bounding box center [370, 120] width 13 height 15
click at [833, 434] on div at bounding box center [813, 450] width 385 height 36
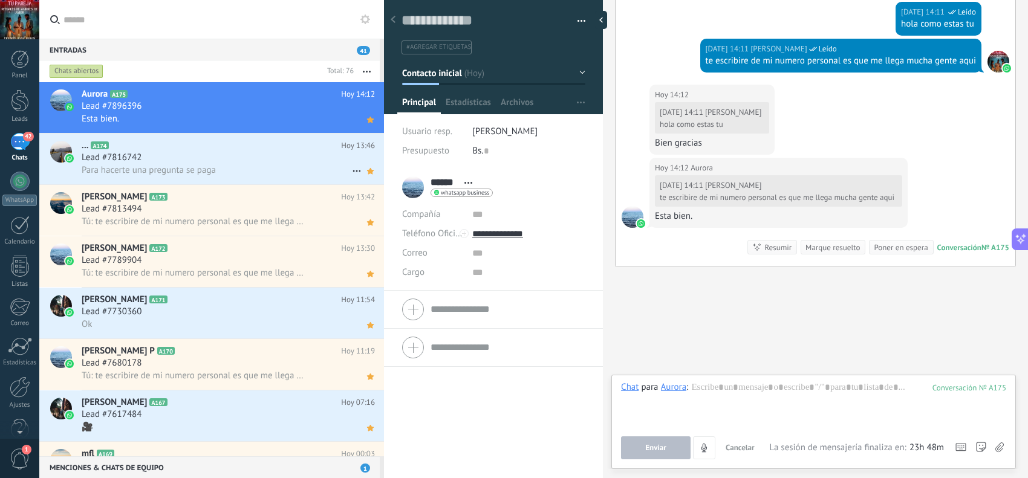
click at [308, 149] on h2 "... A174" at bounding box center [211, 146] width 259 height 12
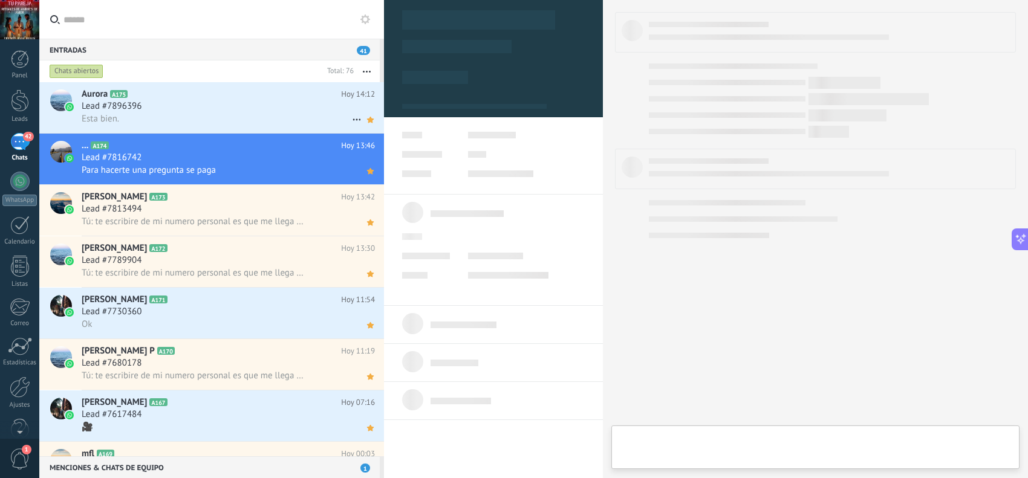
click at [279, 119] on div "Esta bien." at bounding box center [228, 119] width 293 height 13
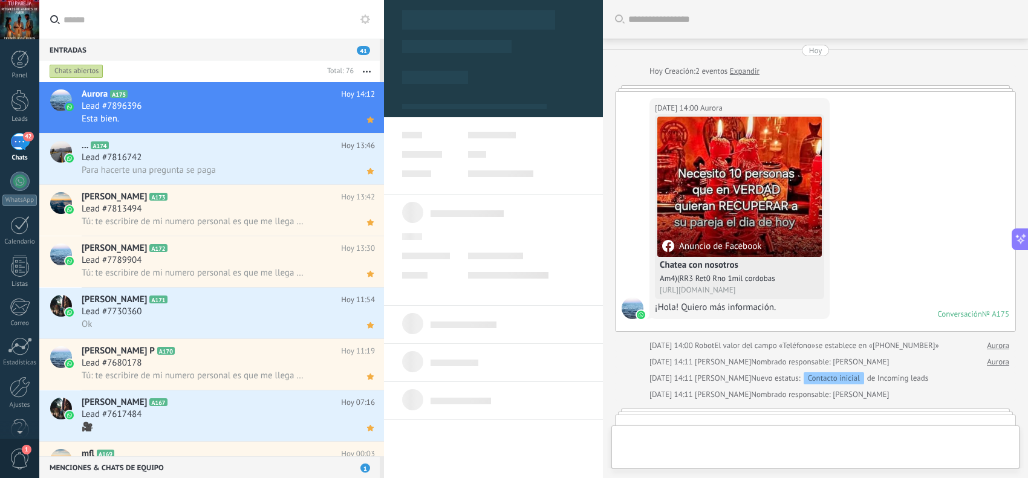
scroll to position [469, 0]
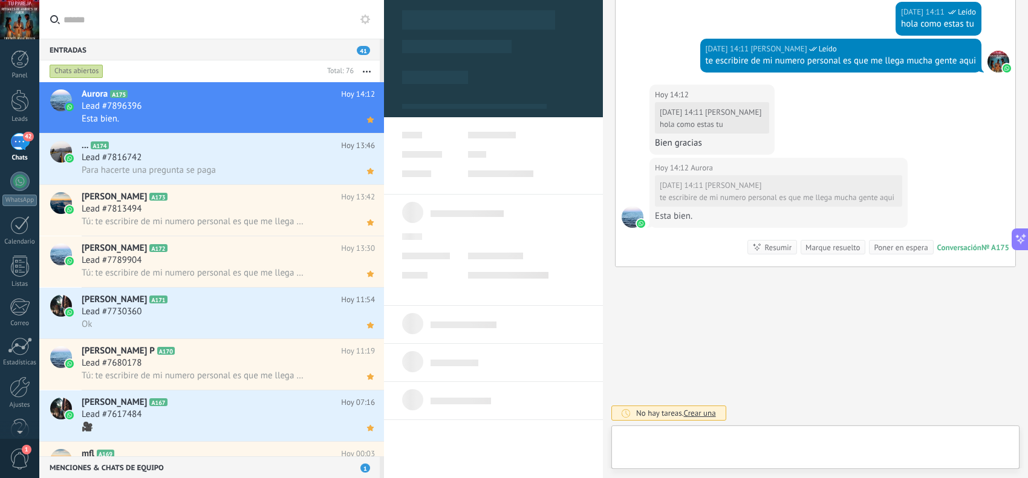
type textarea "**********"
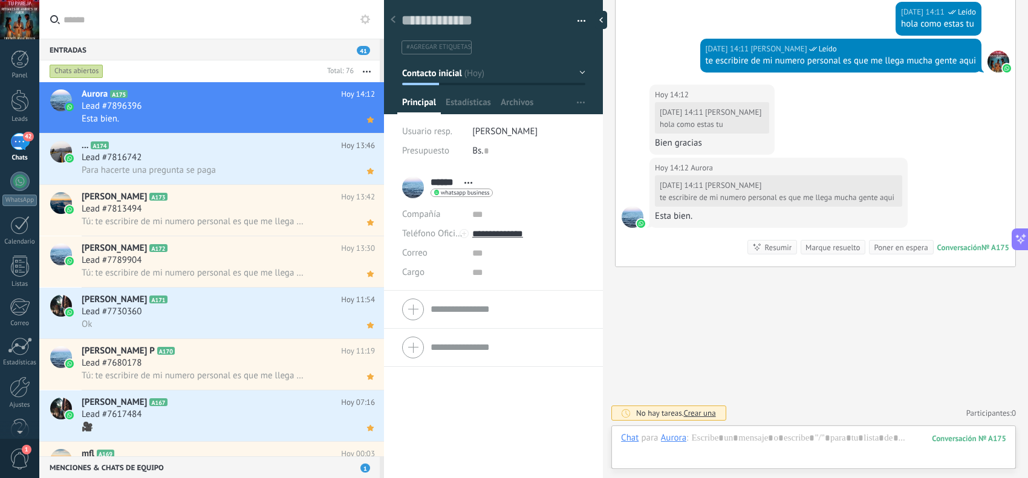
click at [175, 14] on input "text" at bounding box center [219, 19] width 311 height 39
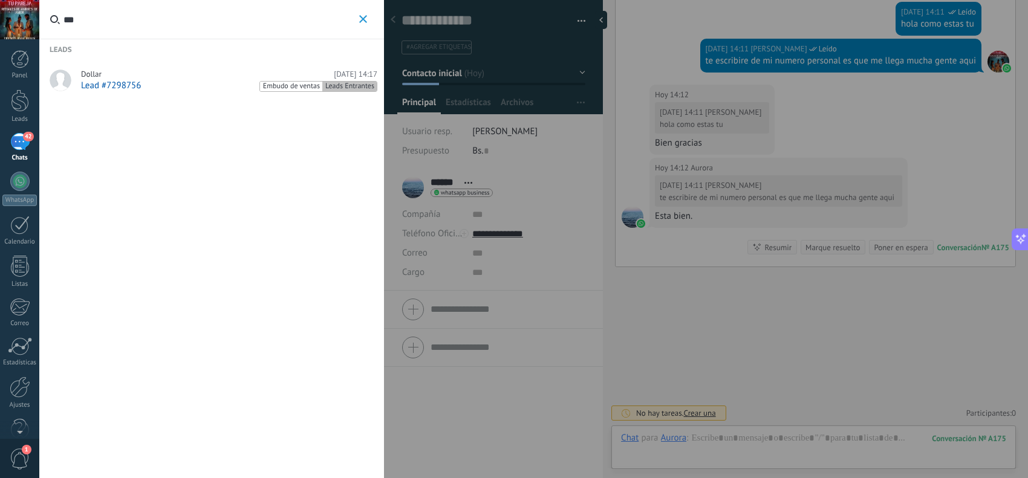
type input "***"
drag, startPoint x: 164, startPoint y: 82, endPoint x: 175, endPoint y: 90, distance: 13.6
click at [163, 82] on div "Lead #7298756 Embudo de ventas Leads Entrantes" at bounding box center [229, 86] width 296 height 12
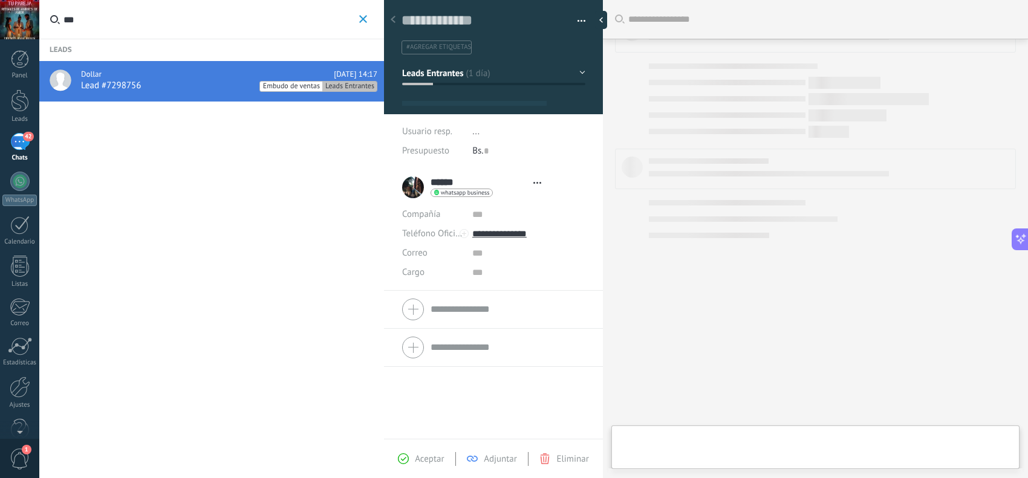
scroll to position [18, 0]
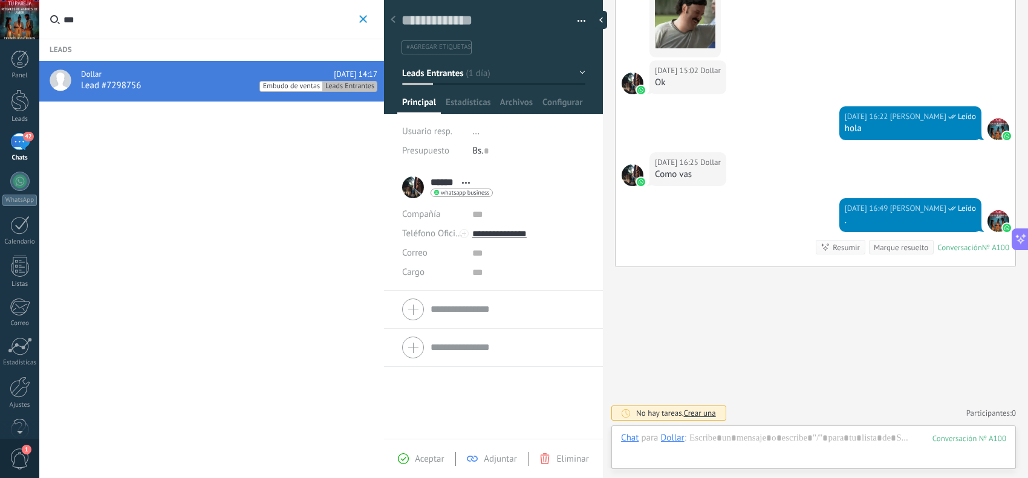
click at [358, 19] on button "***" at bounding box center [363, 19] width 14 height 15
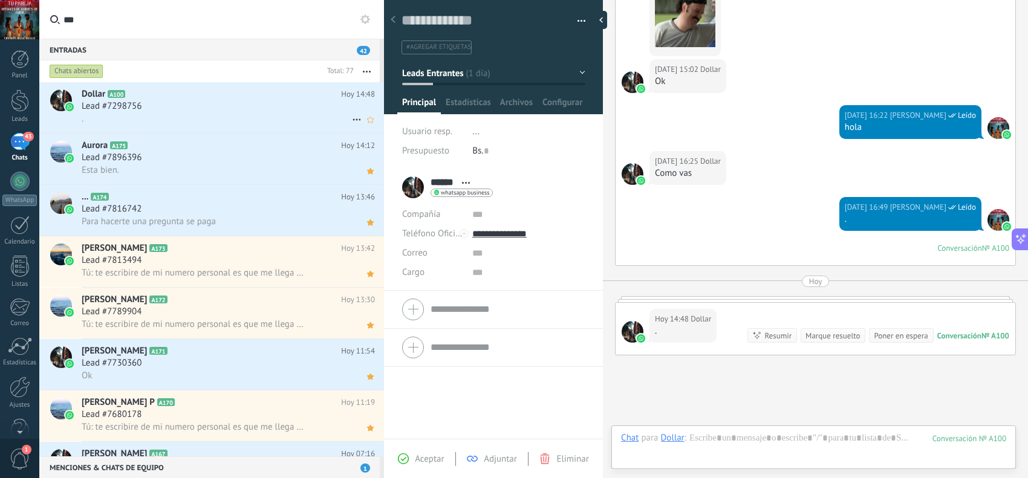
click at [241, 111] on div "Lead #7298756" at bounding box center [228, 106] width 293 height 12
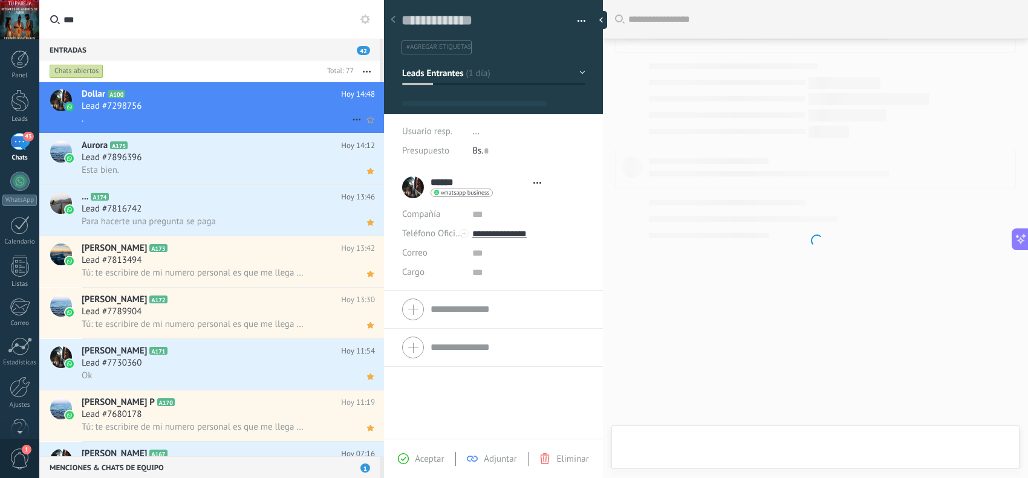
type textarea "**********"
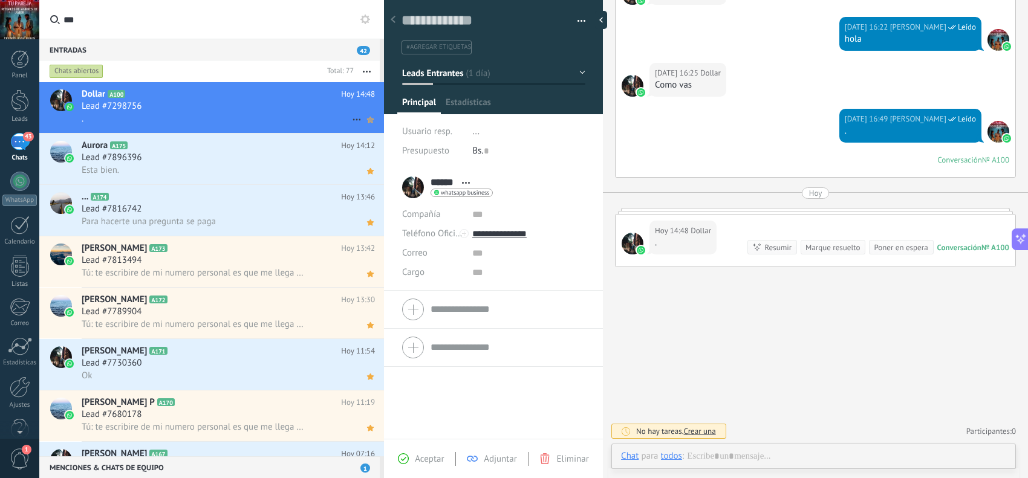
scroll to position [18, 0]
click at [780, 457] on div at bounding box center [813, 469] width 385 height 36
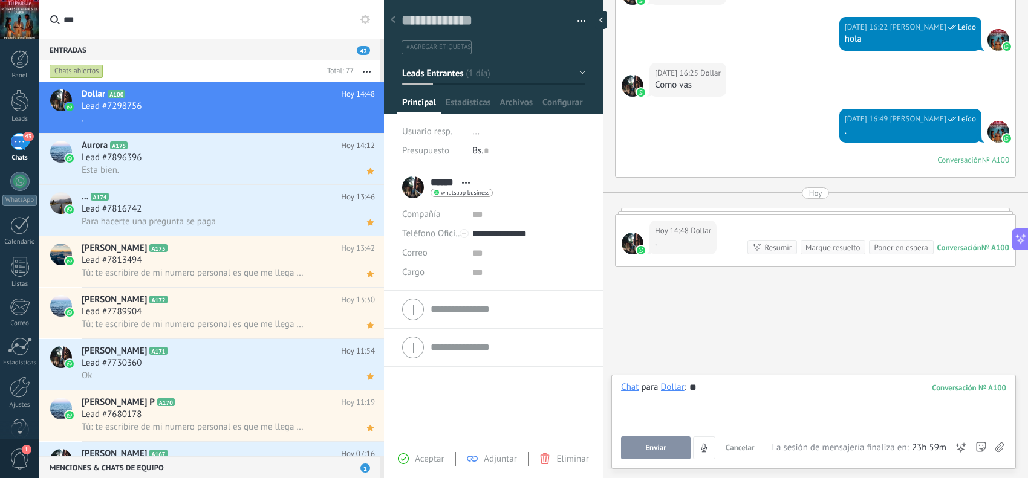
click at [664, 448] on span "Enviar" at bounding box center [655, 448] width 21 height 8
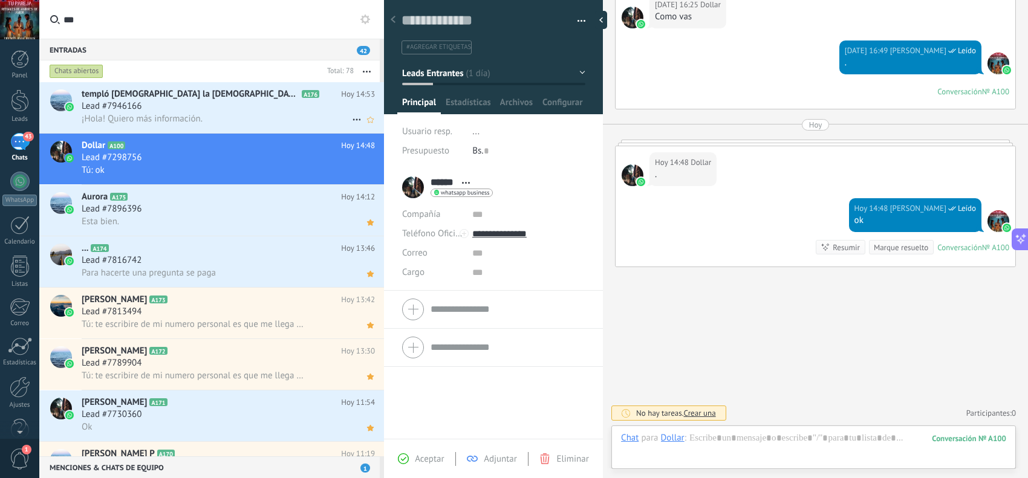
click at [207, 94] on h2 "templó [DEMOGRAPHIC_DATA] la fe A176" at bounding box center [211, 94] width 259 height 12
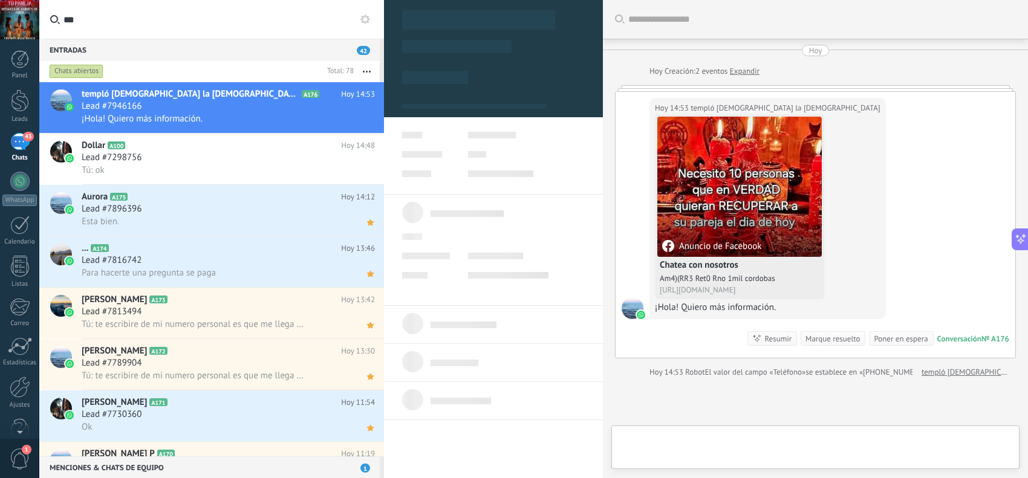
scroll to position [18, 0]
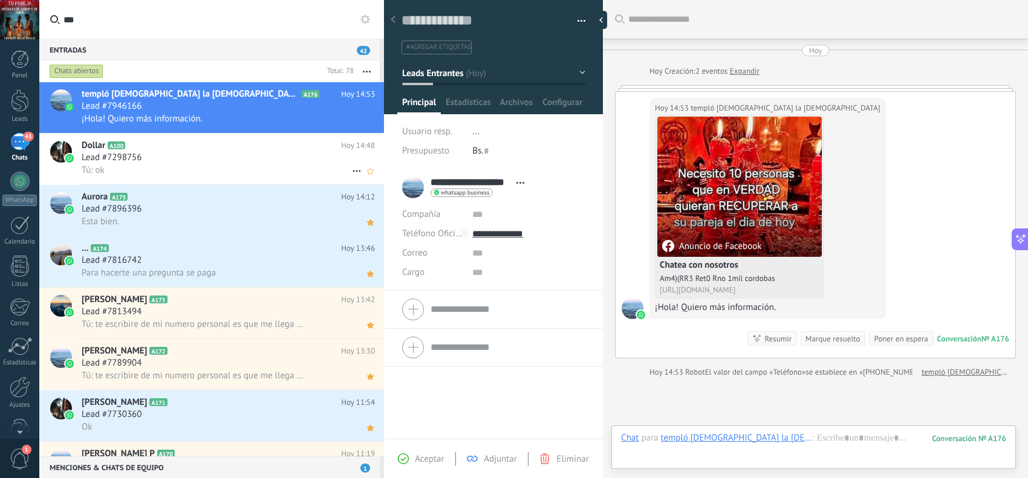
click at [203, 154] on div "Lead #7298756" at bounding box center [228, 158] width 293 height 12
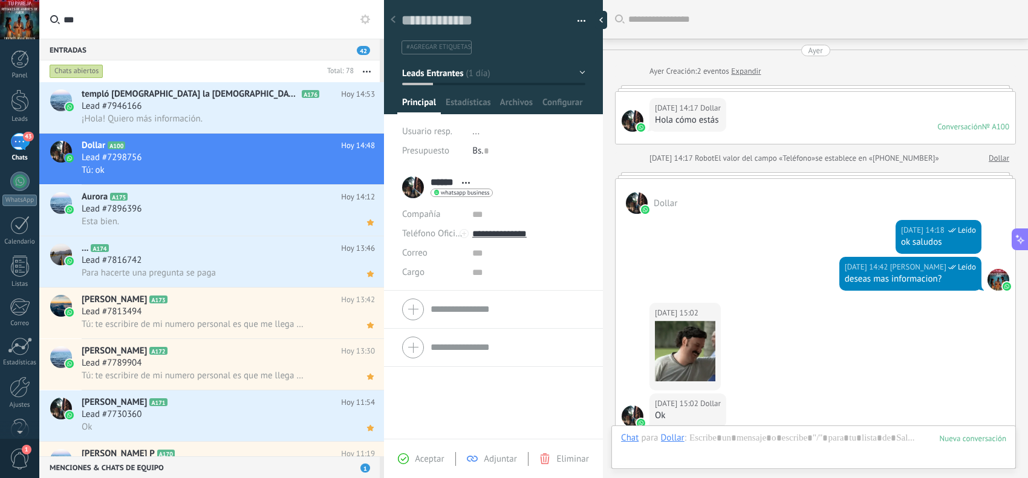
scroll to position [494, 0]
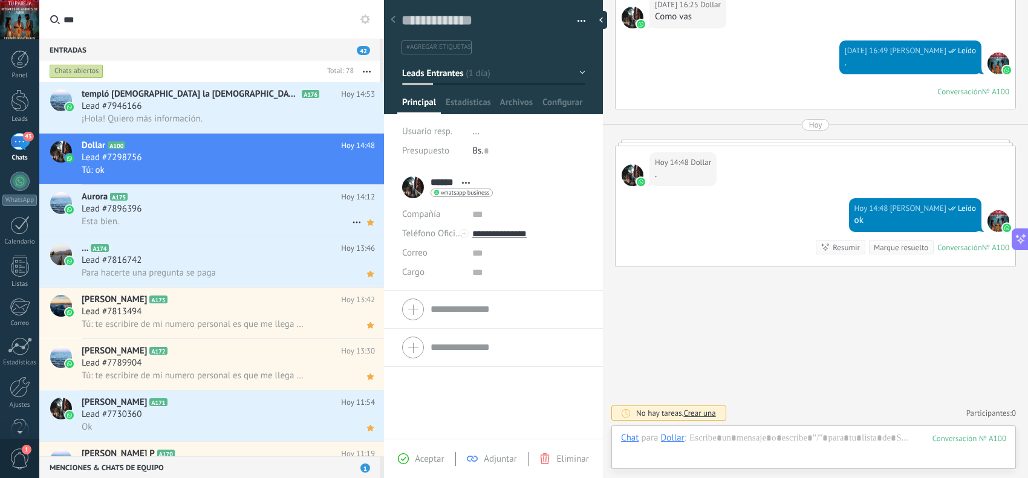
click at [273, 218] on div "Esta bien." at bounding box center [228, 221] width 293 height 13
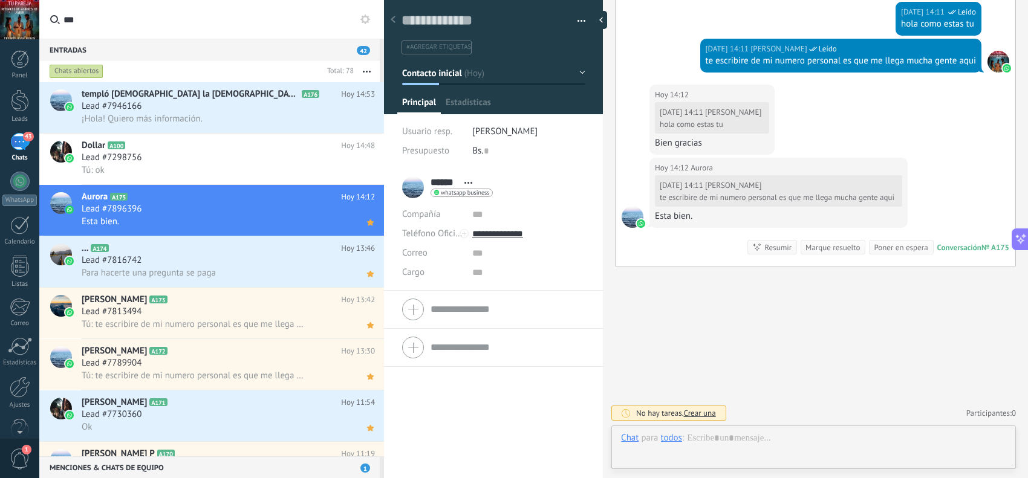
scroll to position [18, 0]
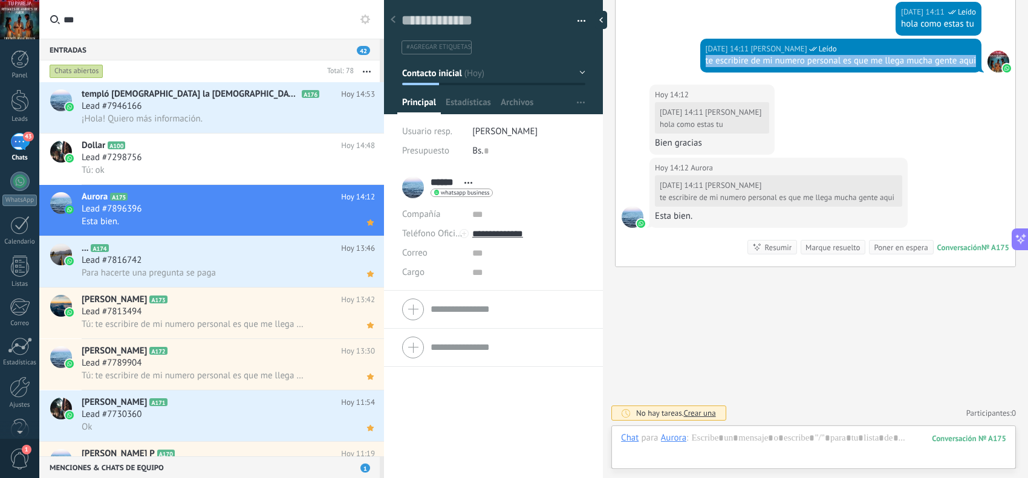
drag, startPoint x: 763, startPoint y: 59, endPoint x: 699, endPoint y: 44, distance: 65.4
click at [700, 44] on div "[DATE] 14:11 [PERSON_NAME] Leído te escribire de mi numero personal es que me l…" at bounding box center [841, 56] width 282 height 34
copy div "te escribire de mi numero personal es que me llega mucha gente aqui"
drag, startPoint x: 237, startPoint y: 103, endPoint x: 302, endPoint y: 122, distance: 68.0
click at [239, 101] on div "Lead #7946166" at bounding box center [228, 106] width 293 height 12
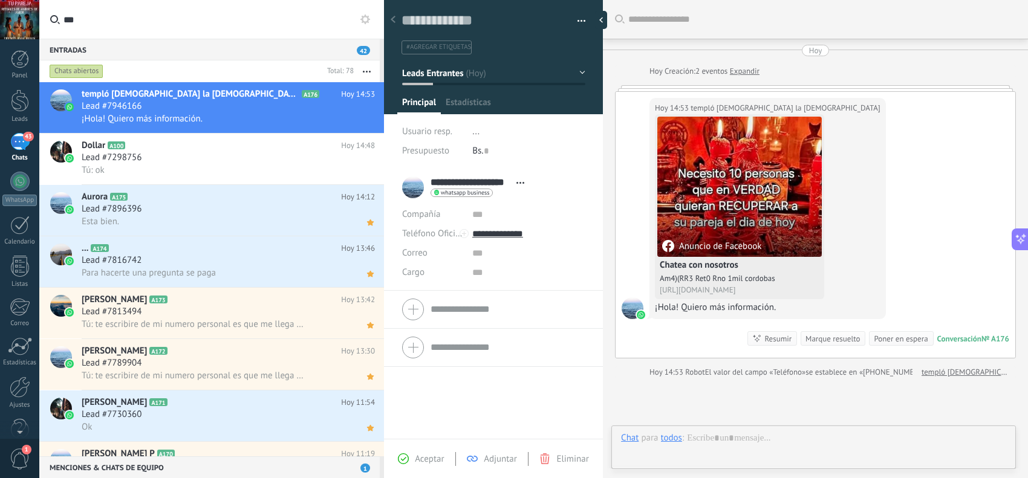
scroll to position [18, 0]
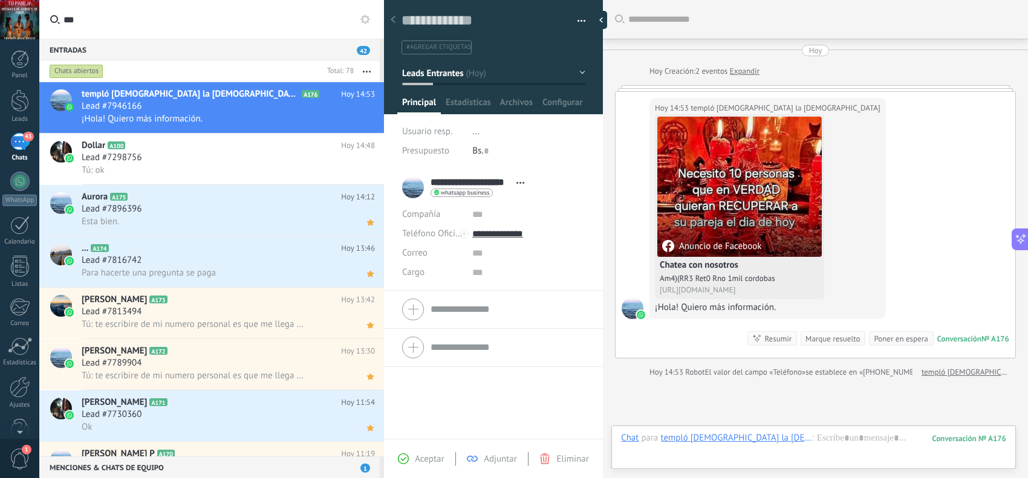
click at [402, 454] on use at bounding box center [403, 459] width 11 height 11
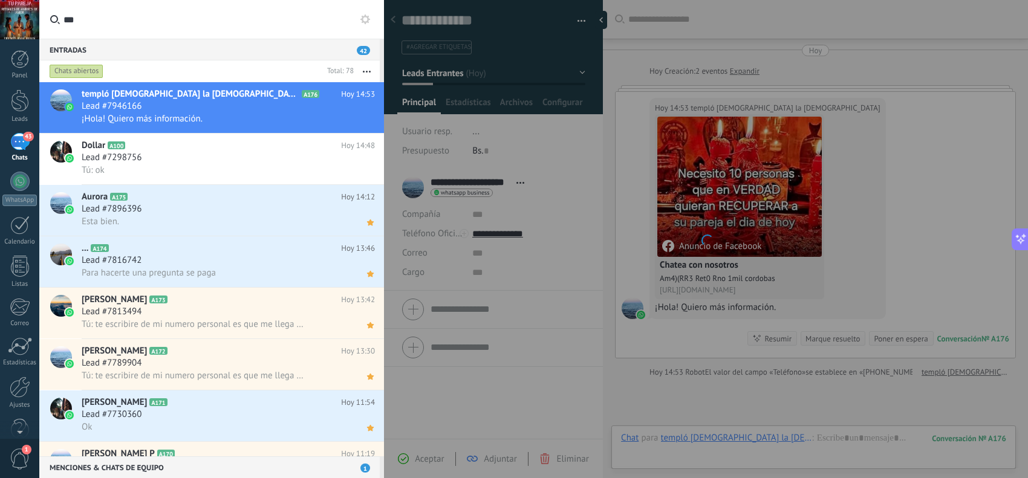
scroll to position [50, 0]
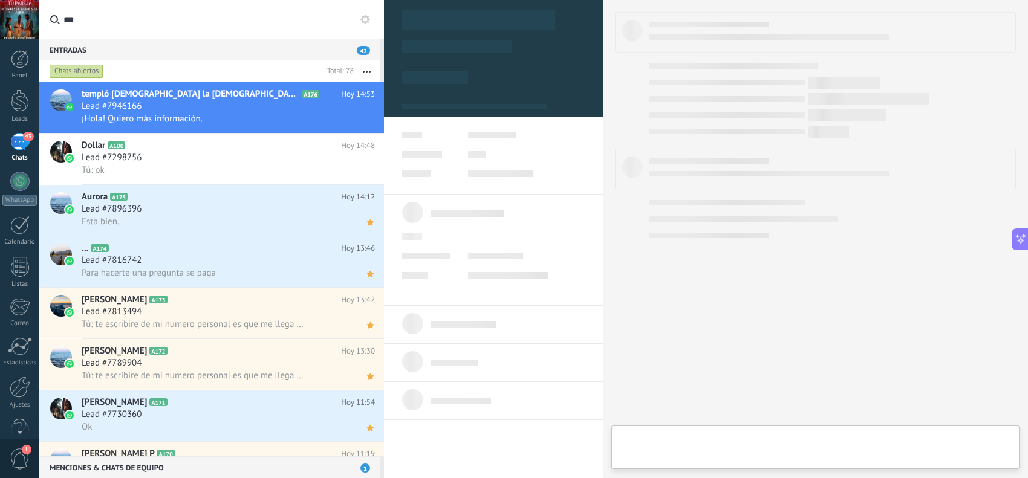
type textarea "**********"
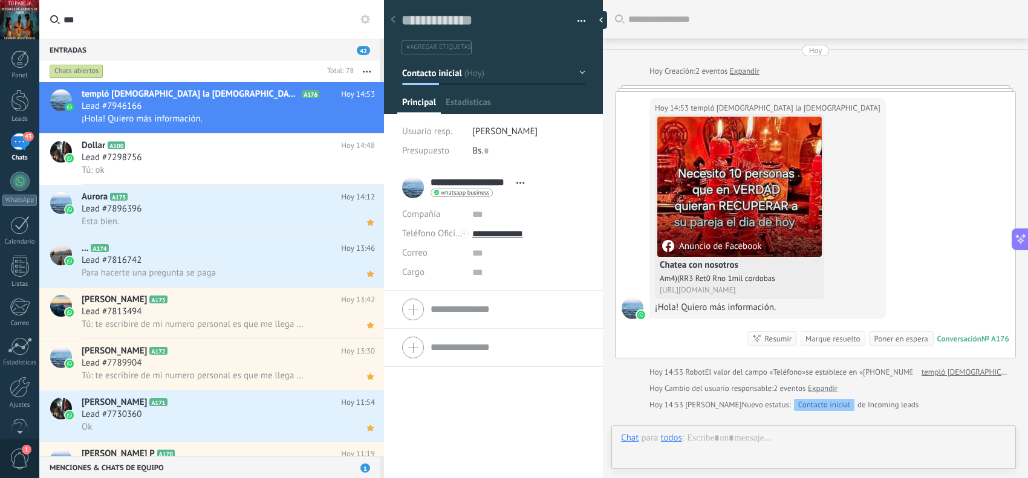
scroll to position [18, 0]
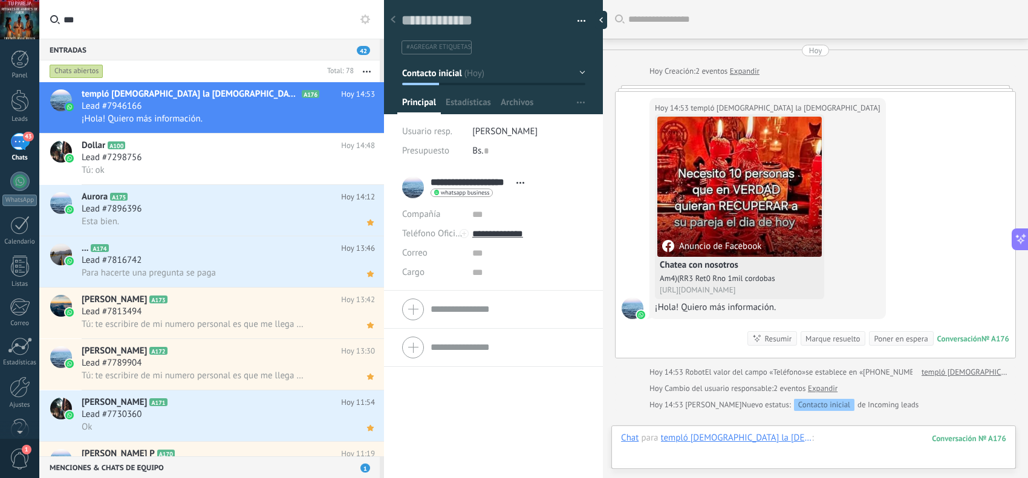
click at [763, 433] on div at bounding box center [813, 450] width 385 height 36
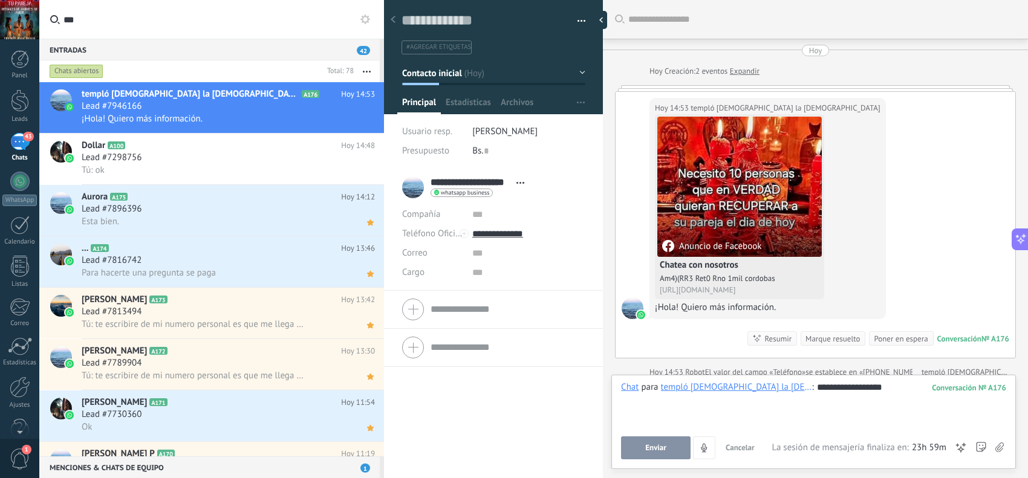
click at [654, 444] on span "Enviar" at bounding box center [655, 448] width 21 height 8
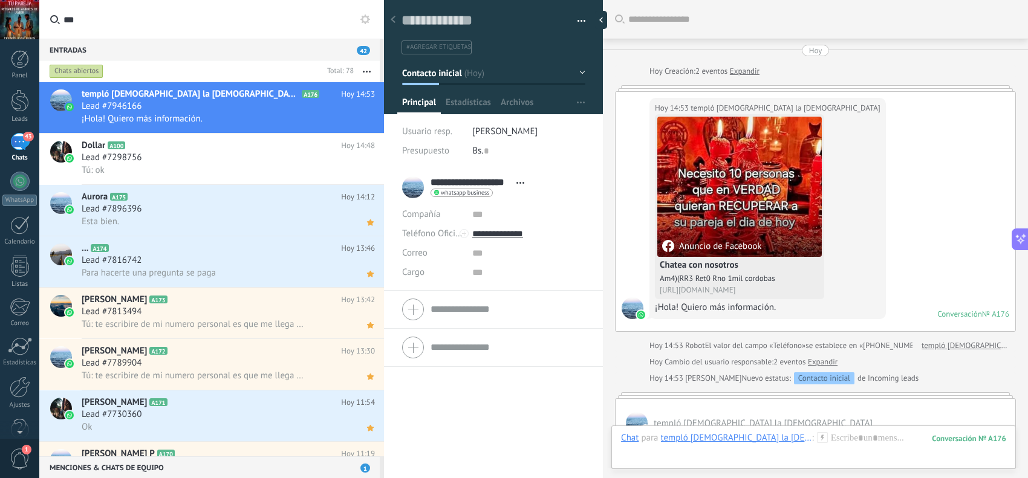
scroll to position [110, 0]
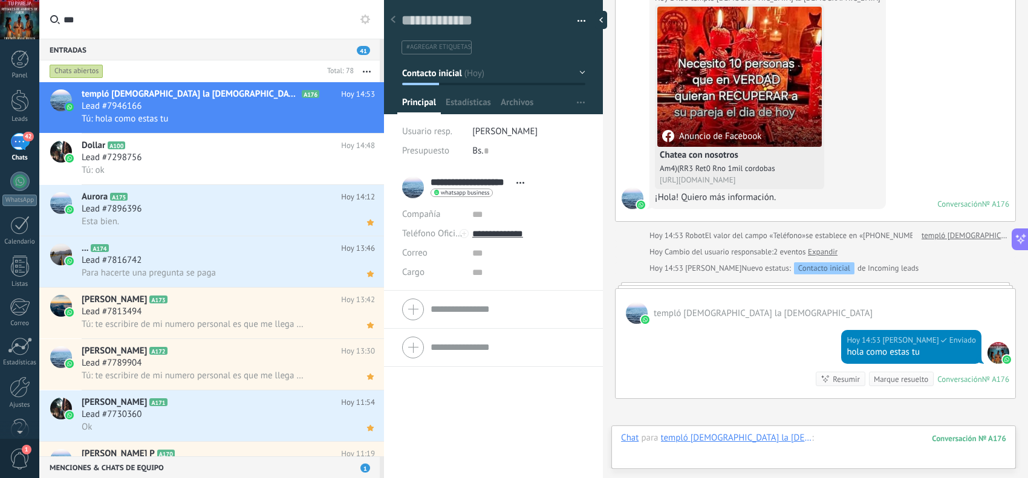
click at [803, 442] on div at bounding box center [813, 450] width 385 height 36
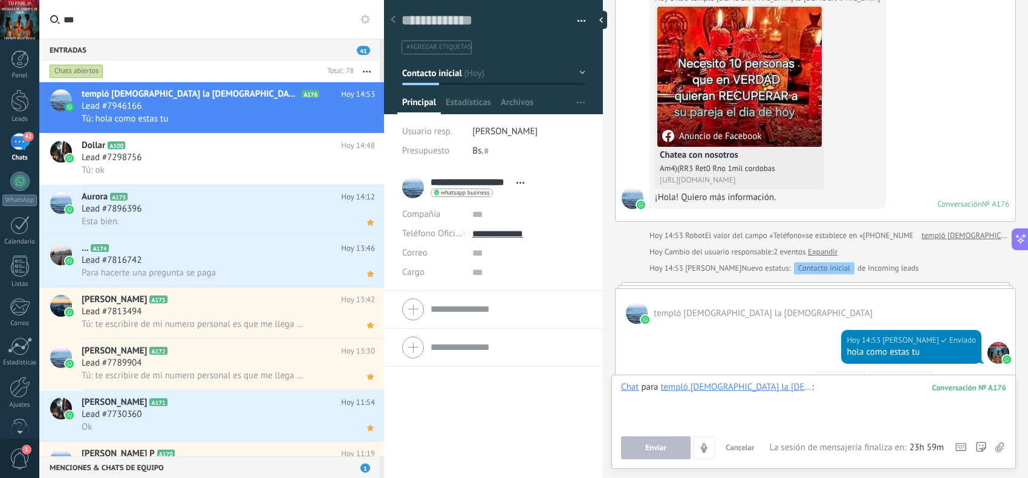
paste div
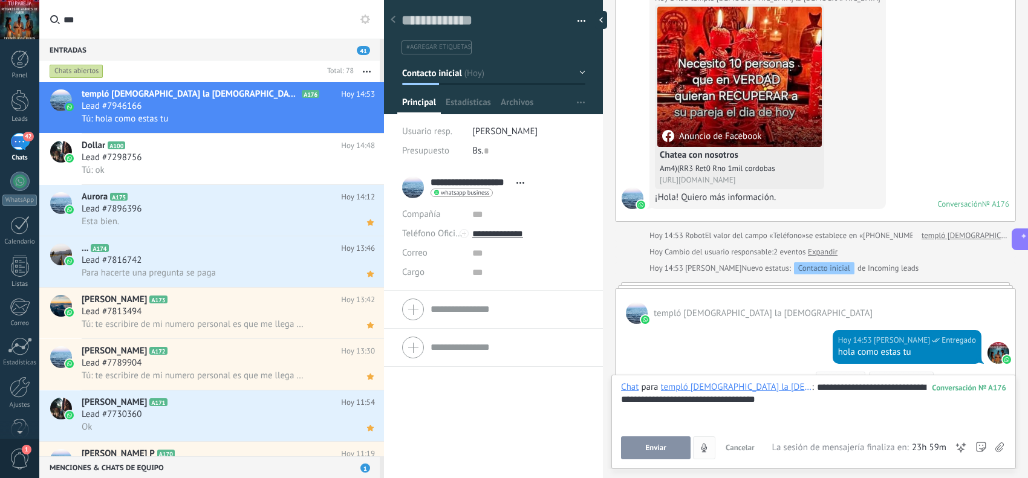
click at [678, 451] on button "Enviar" at bounding box center [656, 448] width 70 height 23
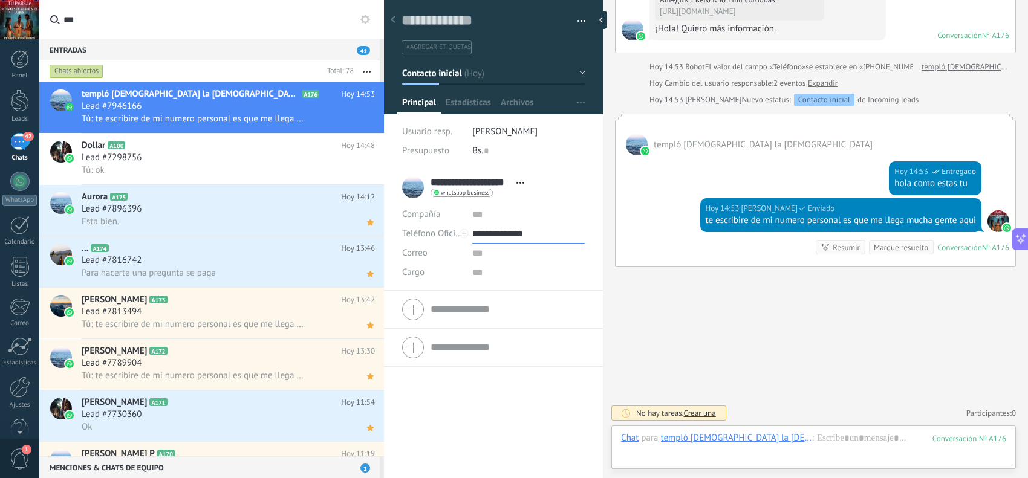
click at [515, 227] on input "**********" at bounding box center [528, 233] width 113 height 19
type input "**********"
click at [503, 293] on div "Copiar" at bounding box center [528, 295] width 111 height 21
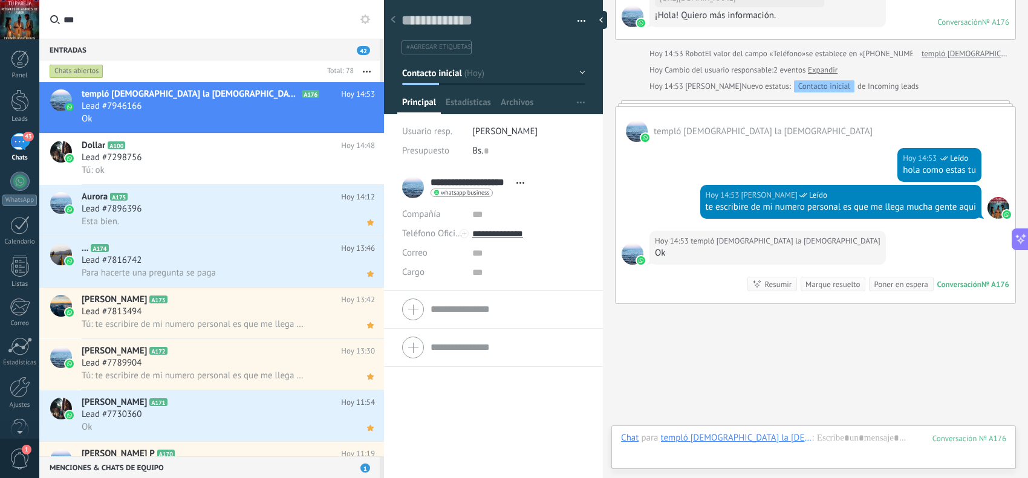
scroll to position [342, 0]
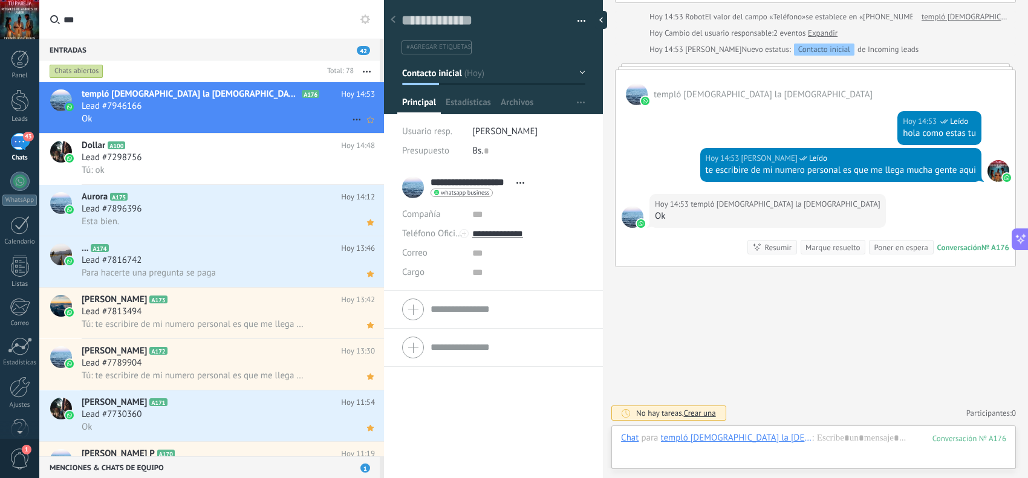
click at [373, 122] on icon at bounding box center [370, 120] width 13 height 15
click at [254, 152] on div "Lead #7298756" at bounding box center [228, 158] width 293 height 12
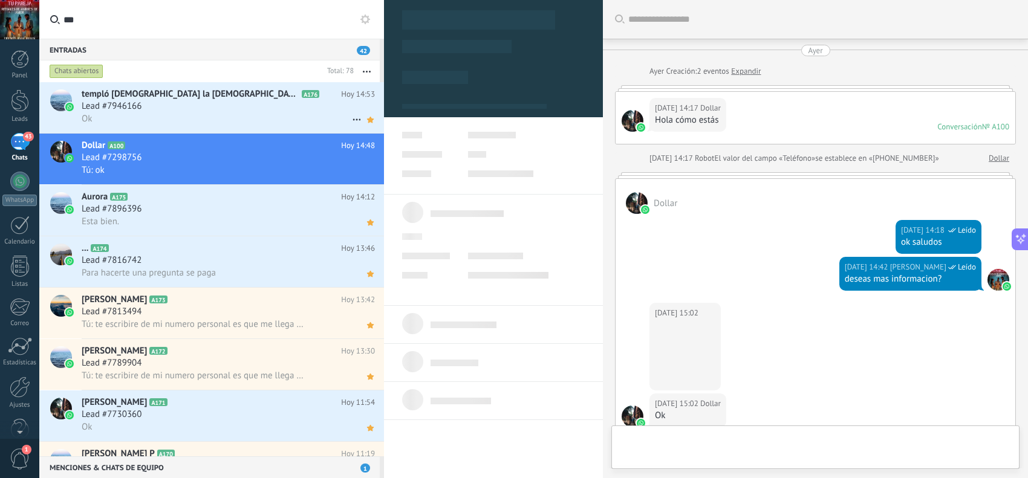
scroll to position [494, 0]
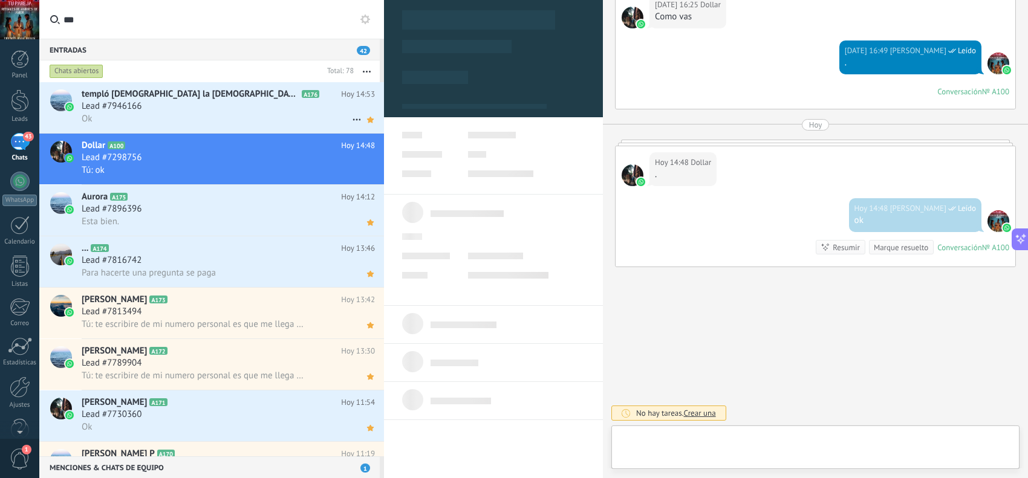
click at [256, 100] on div "Lead #7946166" at bounding box center [228, 106] width 293 height 12
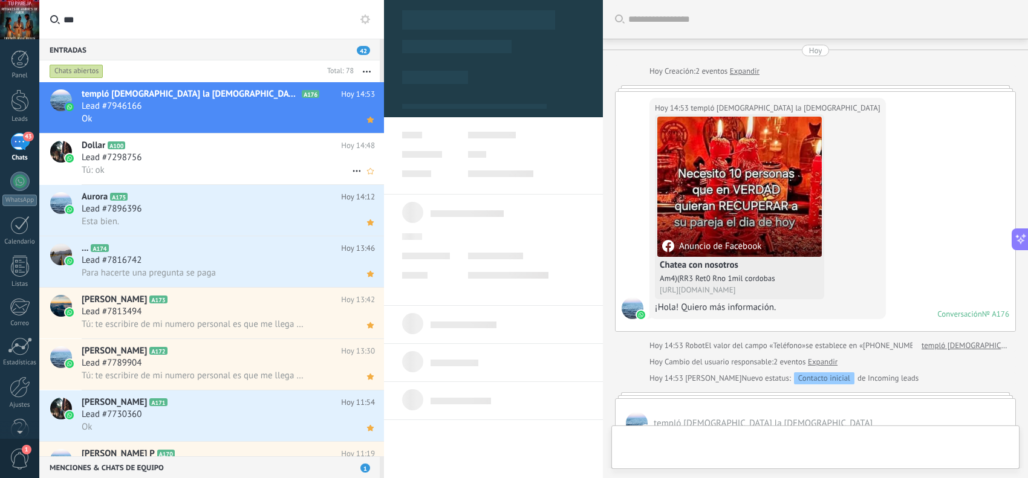
scroll to position [342, 0]
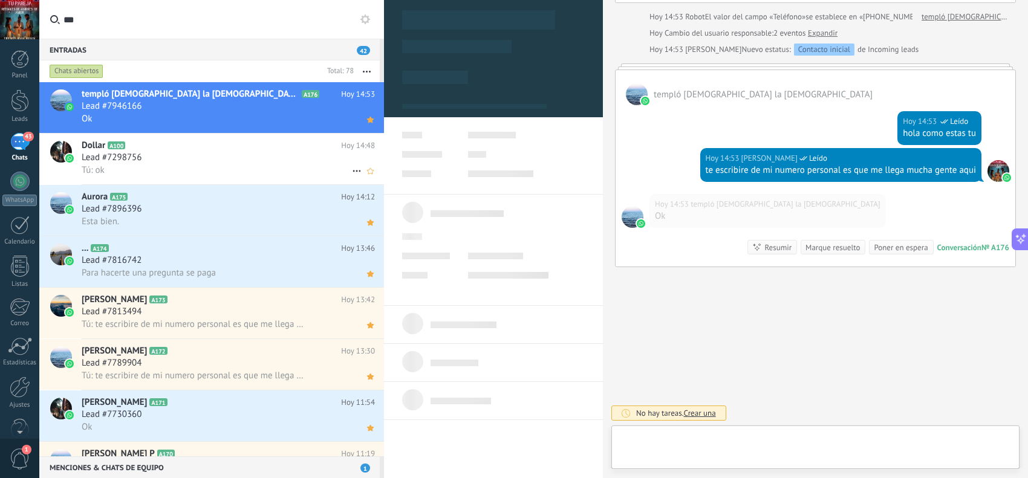
type textarea "**********"
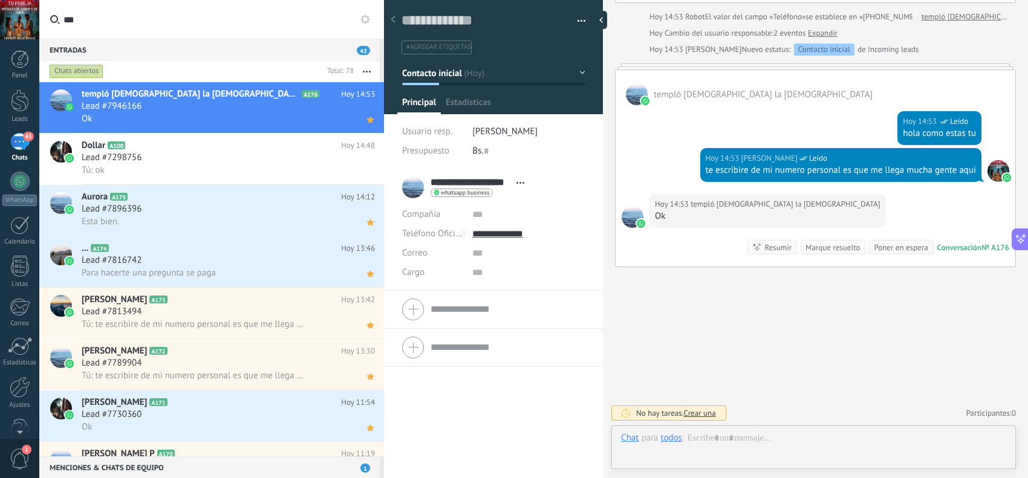
scroll to position [18, 0]
